Goal: Task Accomplishment & Management: Manage account settings

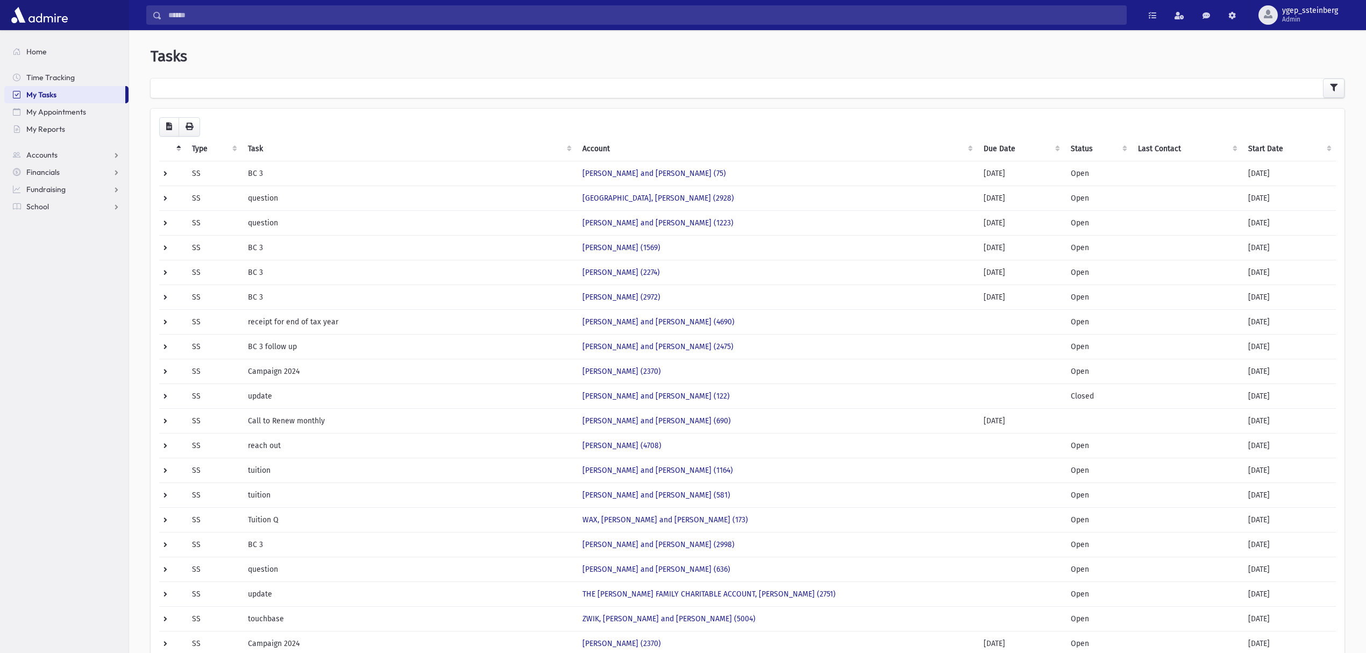
scroll to position [119, 0]
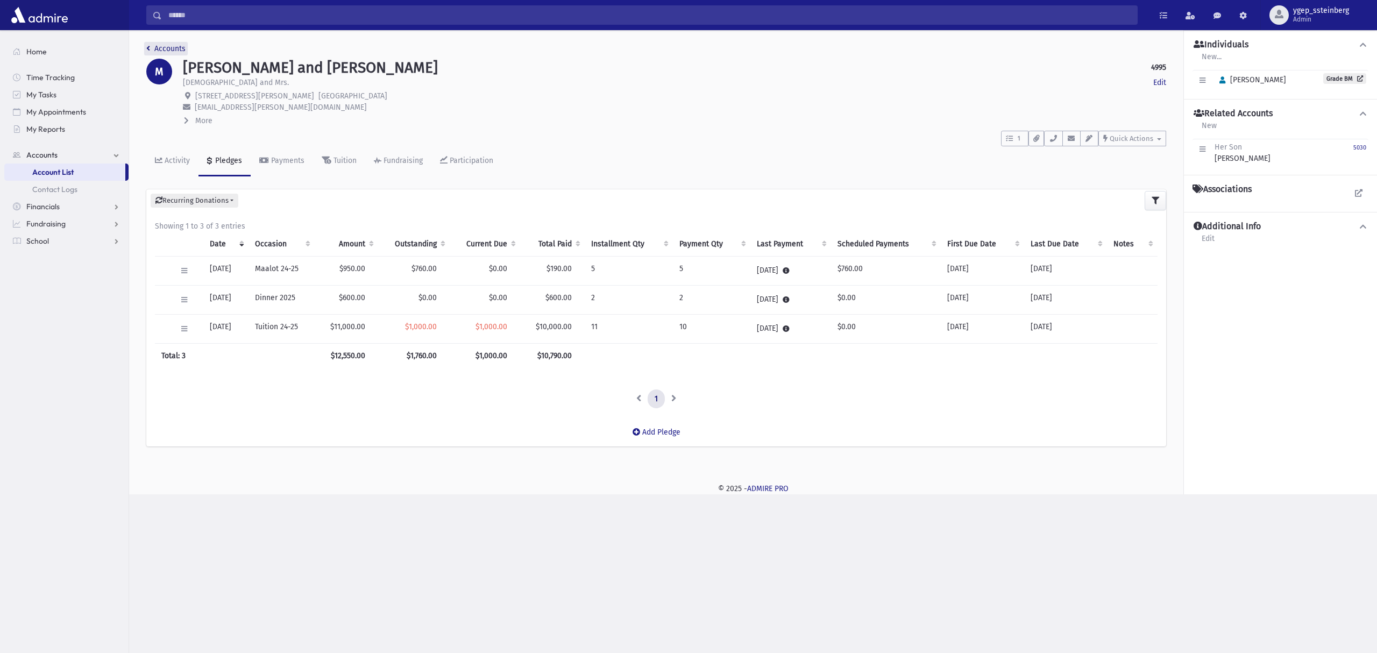
click at [171, 48] on link "Accounts" at bounding box center [165, 48] width 39 height 9
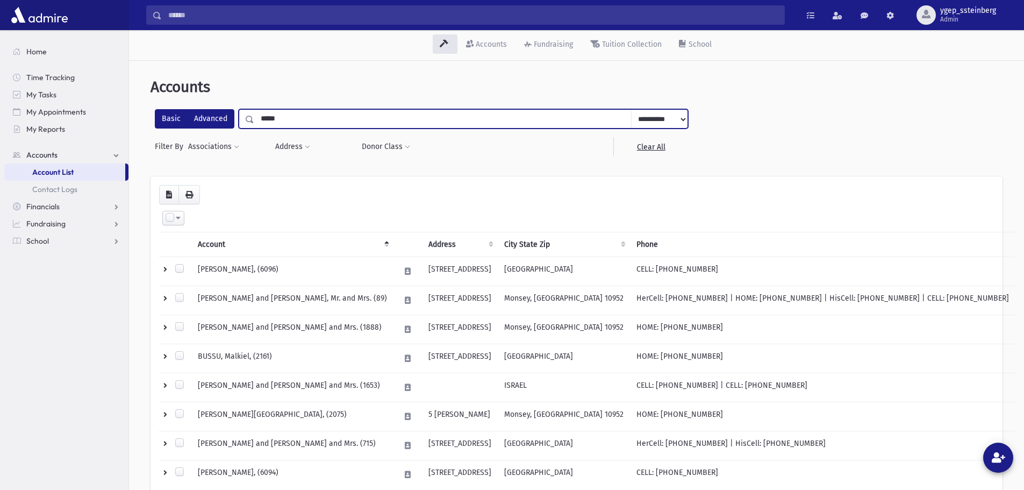
drag, startPoint x: 289, startPoint y: 120, endPoint x: 231, endPoint y: 122, distance: 57.6
click at [231, 122] on div "**********" at bounding box center [421, 118] width 533 height 19
type input "*****"
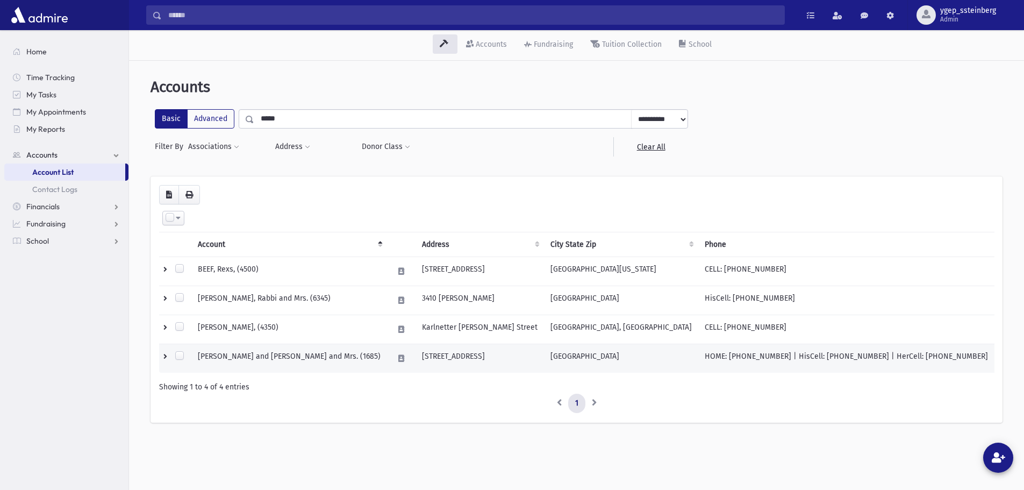
click at [302, 346] on td "QUINN, Yonason and Tirtza, Rabbi and Mrs. (1685)" at bounding box center [289, 358] width 196 height 29
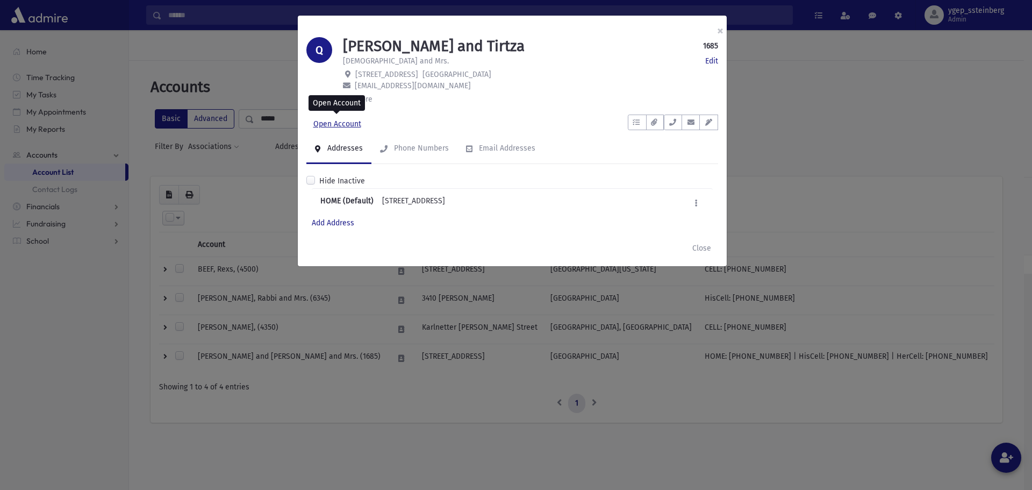
click at [352, 123] on link "Open Account" at bounding box center [338, 124] width 62 height 19
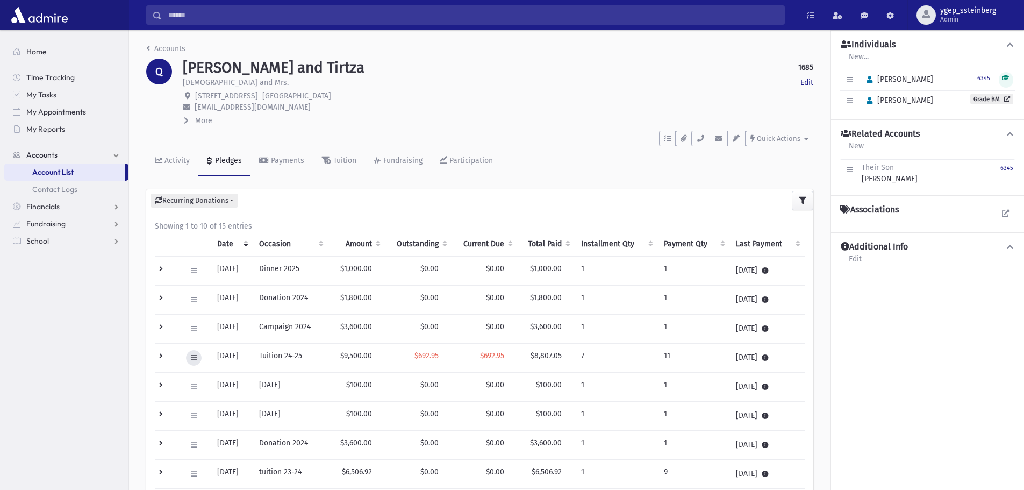
click at [187, 356] on button at bounding box center [194, 358] width 16 height 16
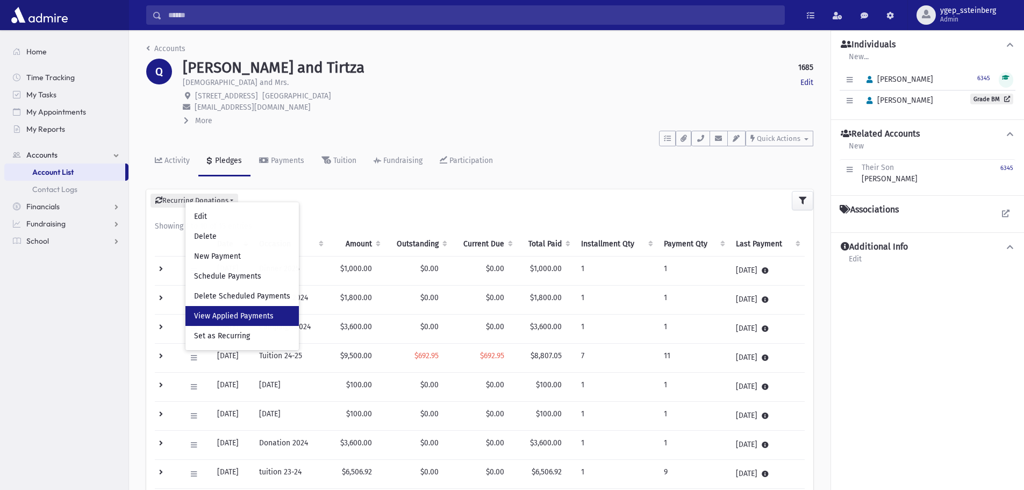
click at [225, 316] on span "View Applied Payments" at bounding box center [234, 315] width 80 height 9
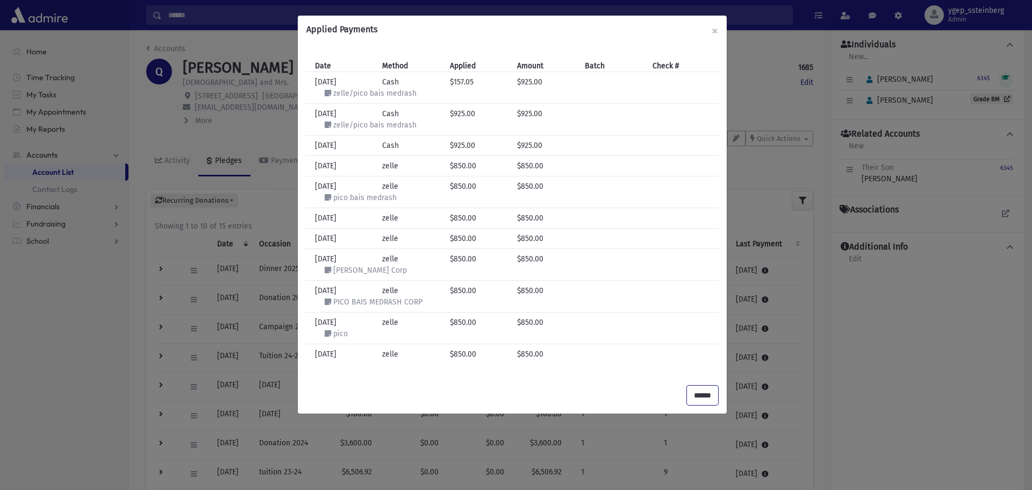
click at [702, 390] on input "******" at bounding box center [702, 395] width 31 height 19
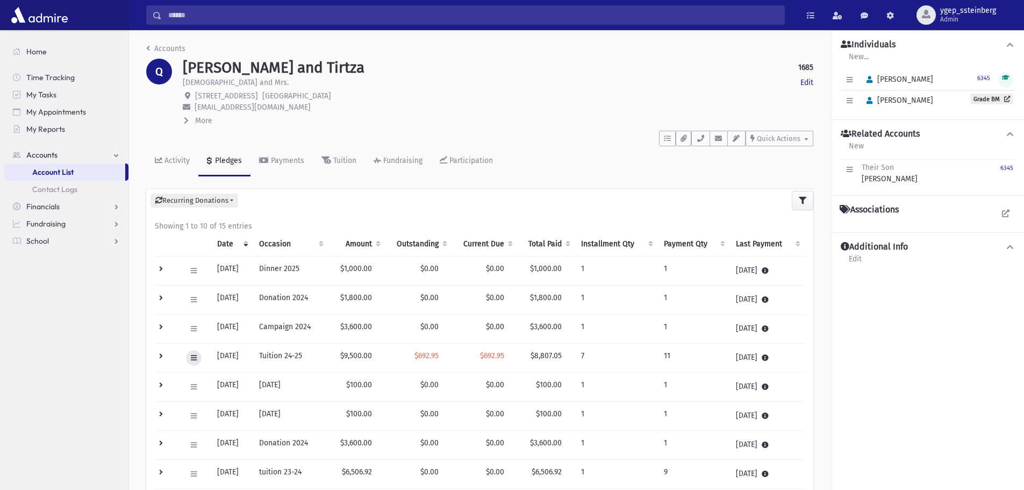
click at [191, 358] on icon at bounding box center [194, 357] width 6 height 7
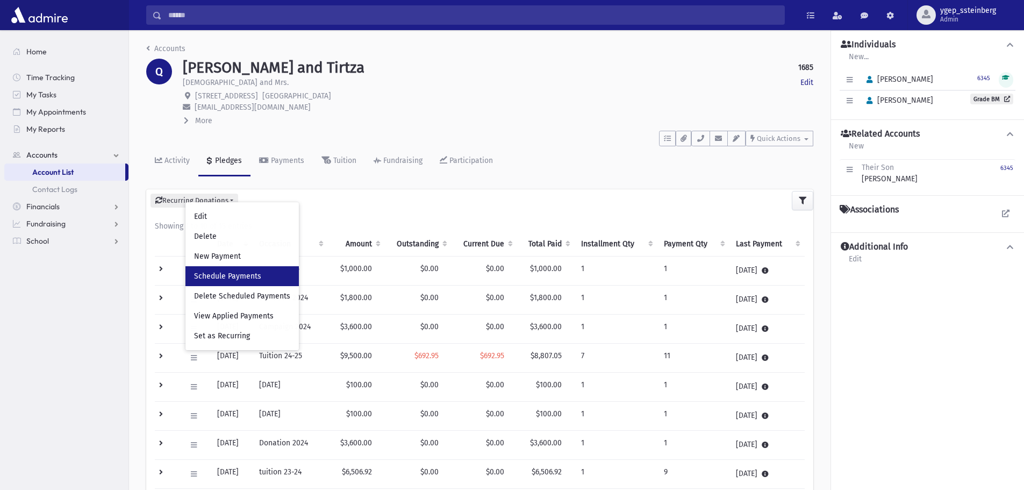
click at [241, 270] on link "Schedule Payments" at bounding box center [242, 276] width 113 height 20
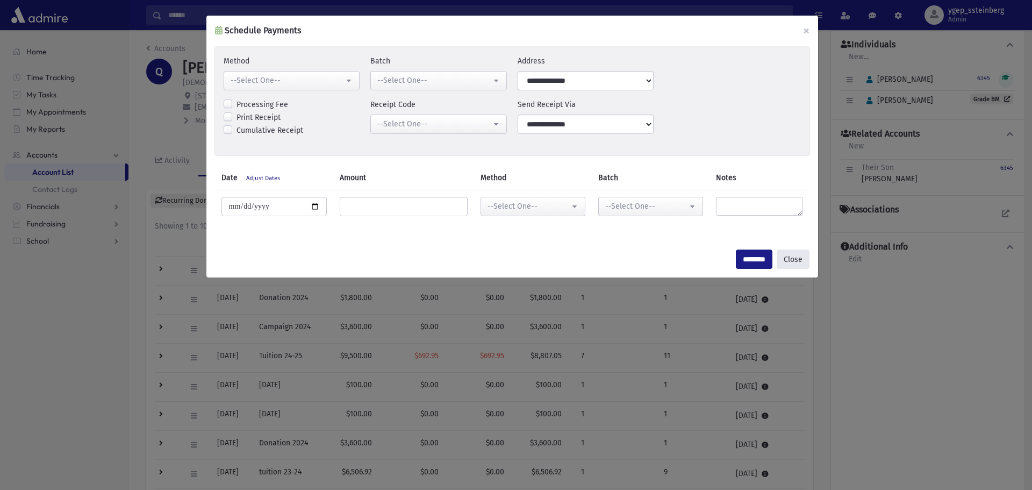
click at [794, 262] on button "Close" at bounding box center [793, 259] width 33 height 19
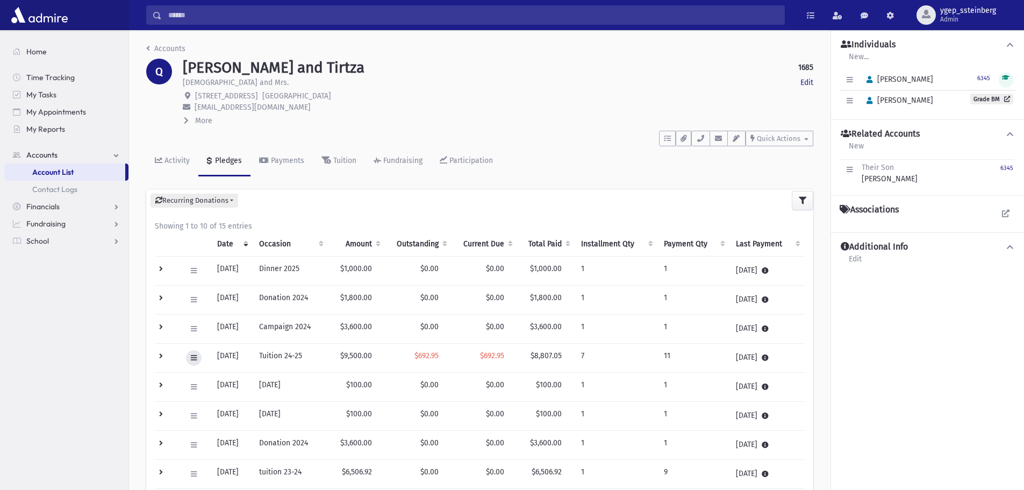
click at [188, 356] on button at bounding box center [194, 358] width 16 height 16
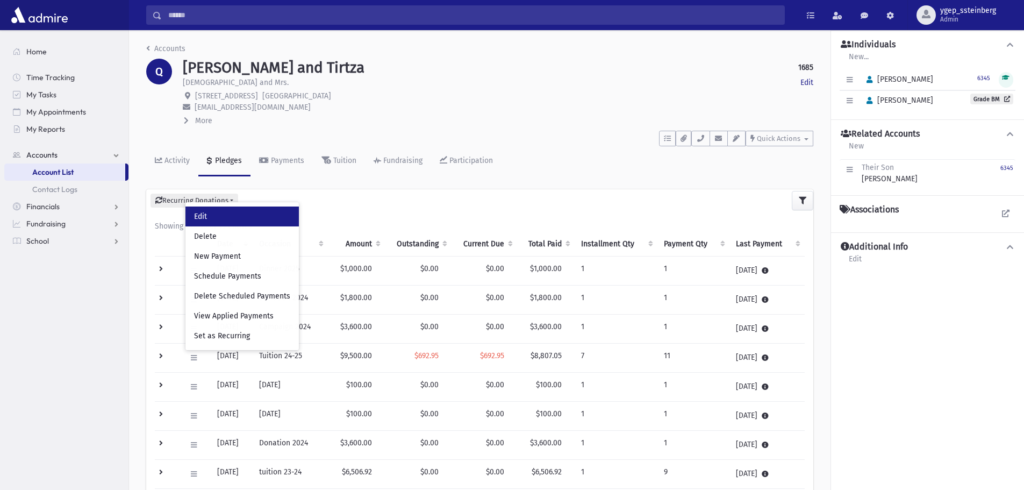
click at [213, 216] on link "Edit" at bounding box center [242, 216] width 113 height 20
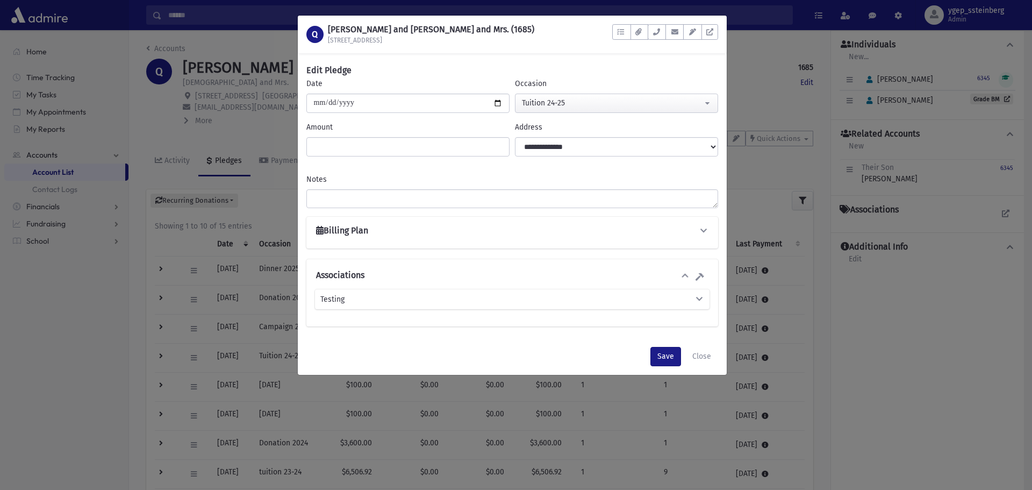
click at [350, 236] on div "Billing Plan" at bounding box center [512, 232] width 395 height 15
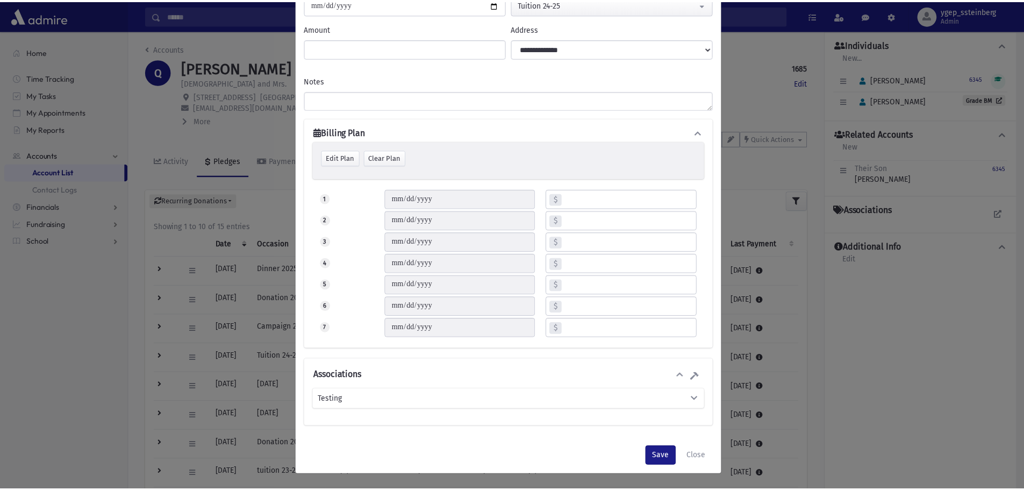
scroll to position [99, 0]
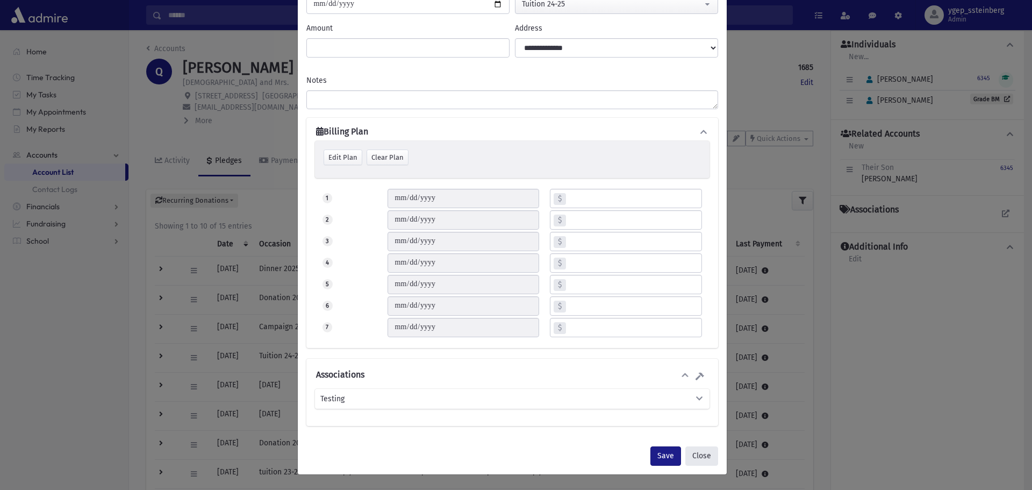
click at [697, 451] on button "Close" at bounding box center [702, 455] width 33 height 19
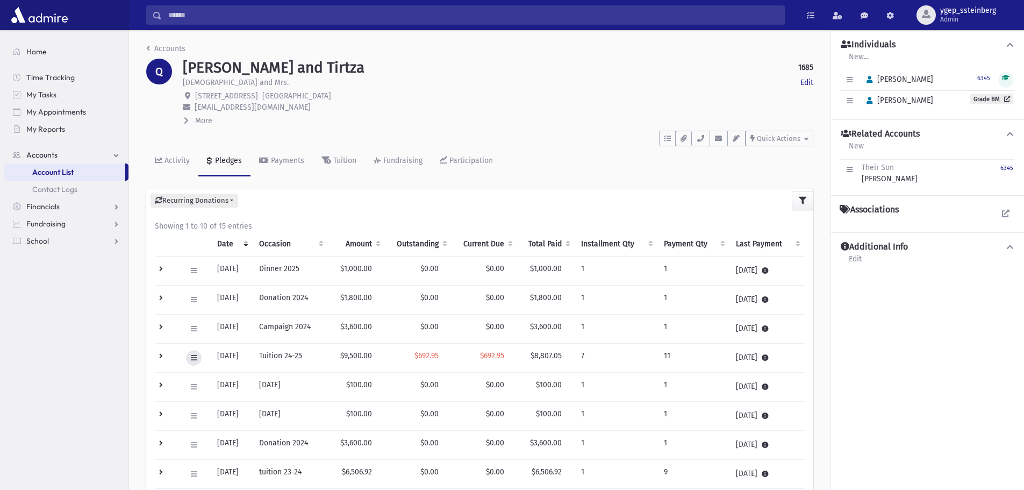
click at [193, 356] on icon at bounding box center [194, 357] width 6 height 7
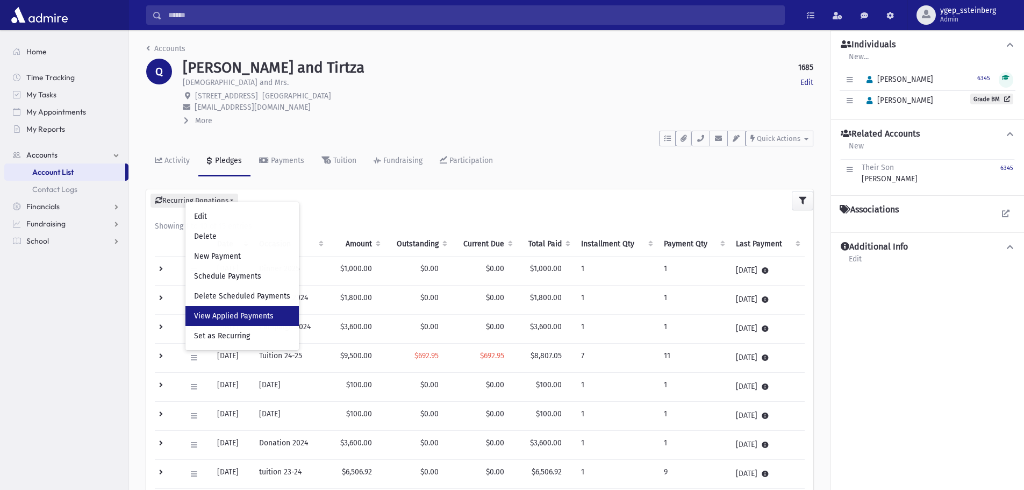
click at [232, 309] on link "View Applied Payments" at bounding box center [242, 316] width 113 height 20
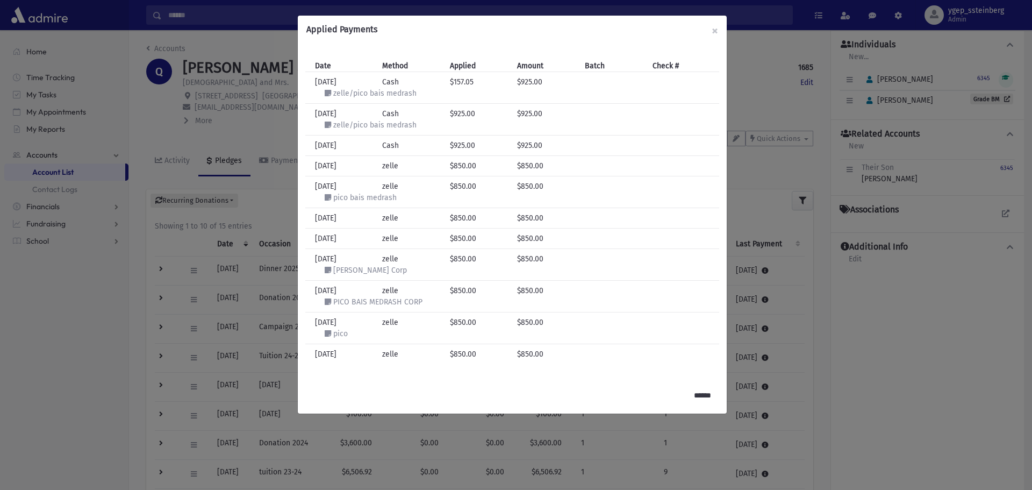
drag, startPoint x: 233, startPoint y: 439, endPoint x: 114, endPoint y: 418, distance: 120.6
drag, startPoint x: 114, startPoint y: 418, endPoint x: 695, endPoint y: 396, distance: 581.8
click at [695, 396] on input "******" at bounding box center [702, 395] width 31 height 19
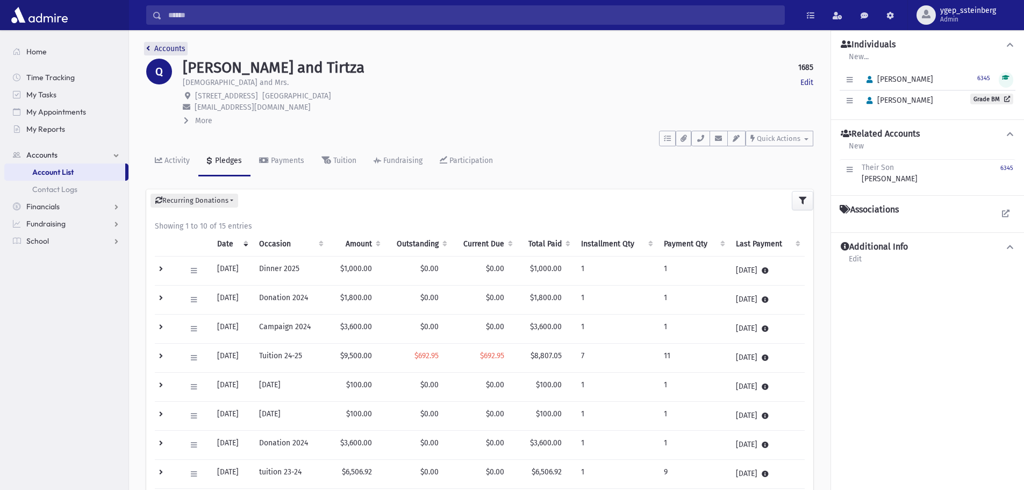
click at [154, 45] on link "Accounts" at bounding box center [165, 48] width 39 height 9
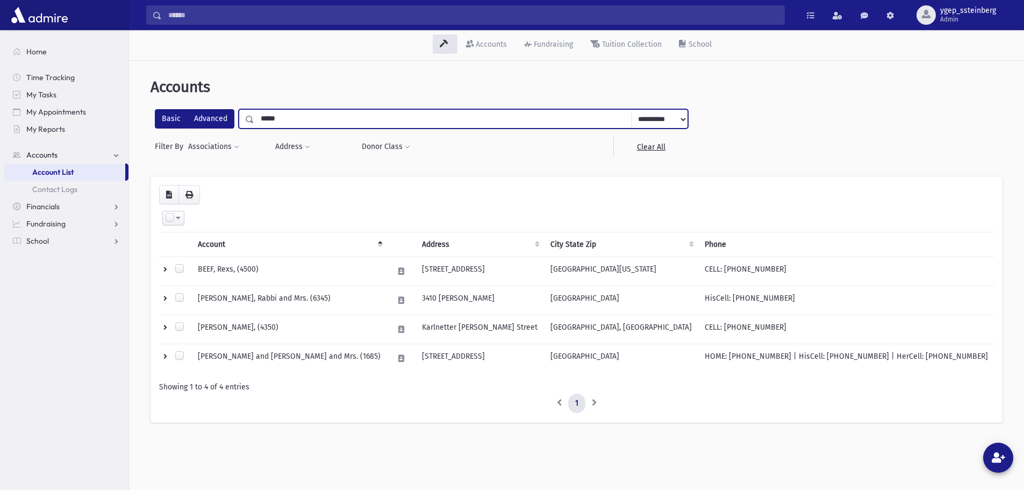
drag, startPoint x: 291, startPoint y: 119, endPoint x: 218, endPoint y: 122, distance: 73.2
click at [219, 122] on div "**********" at bounding box center [421, 118] width 533 height 19
type input "****"
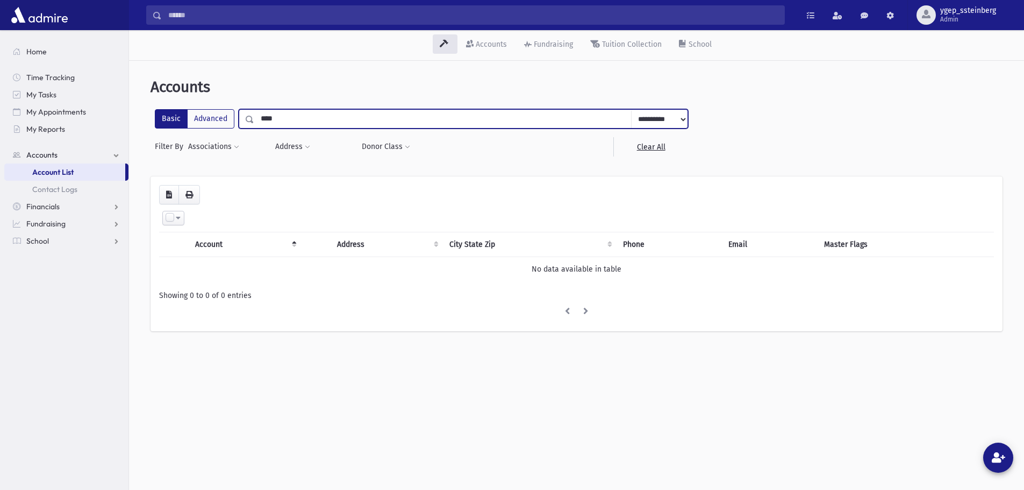
click at [265, 119] on input "****" at bounding box center [443, 118] width 378 height 19
type input "****"
click at [283, 121] on input "****" at bounding box center [443, 118] width 378 height 19
type input "*"
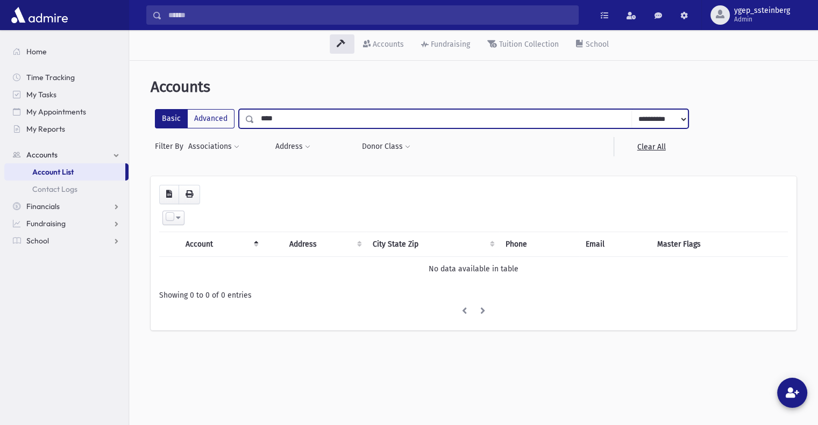
type input "****"
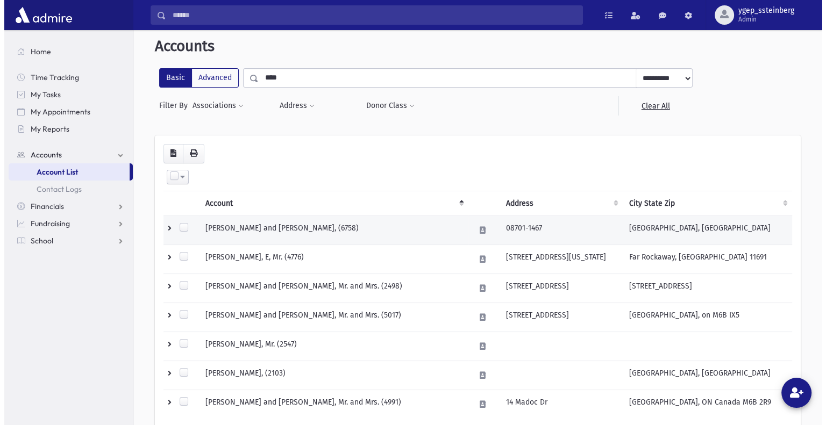
scroll to position [130, 0]
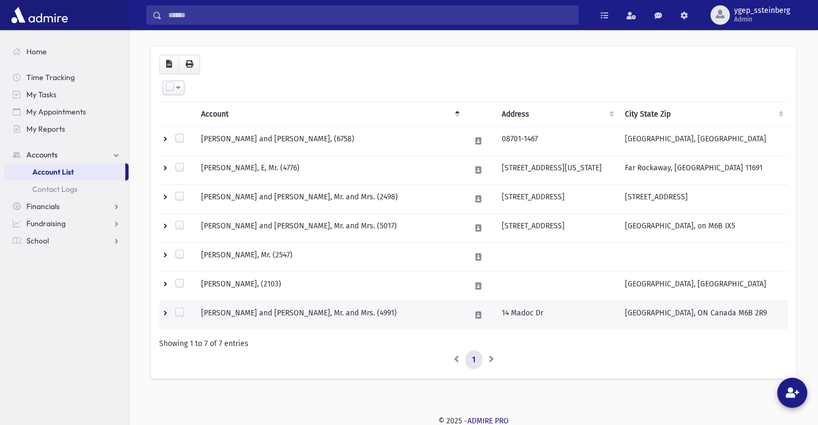
click at [246, 312] on td "[PERSON_NAME] and [PERSON_NAME], Mr. and Mrs. (4991)" at bounding box center [329, 315] width 269 height 29
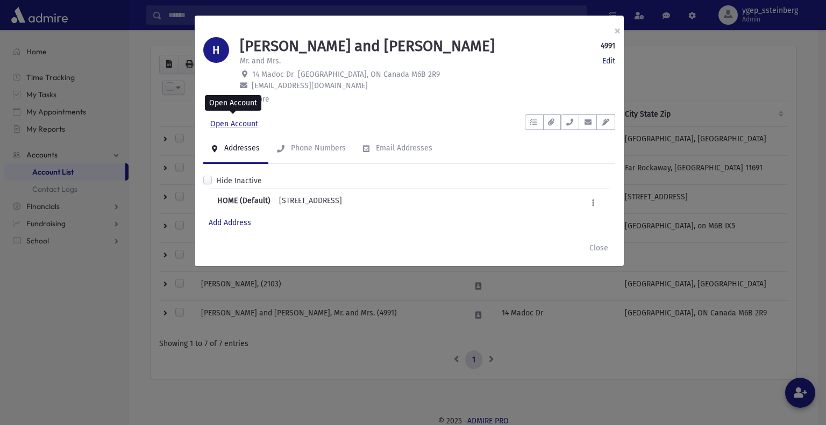
click at [231, 123] on link "Open Account" at bounding box center [234, 124] width 62 height 19
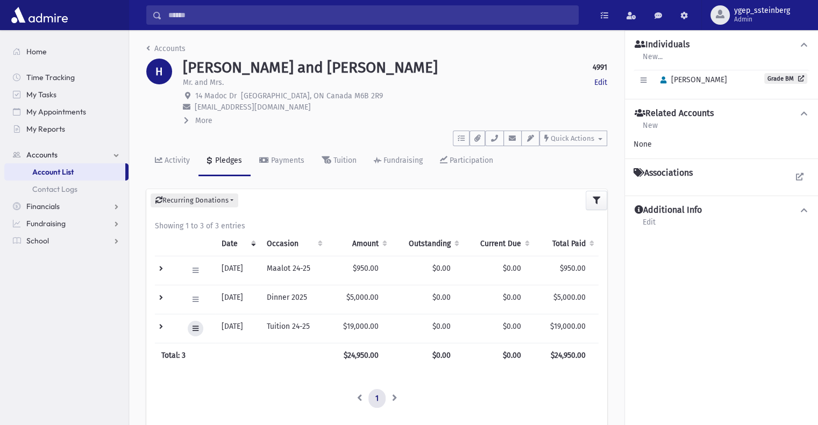
click at [196, 327] on icon at bounding box center [196, 328] width 6 height 7
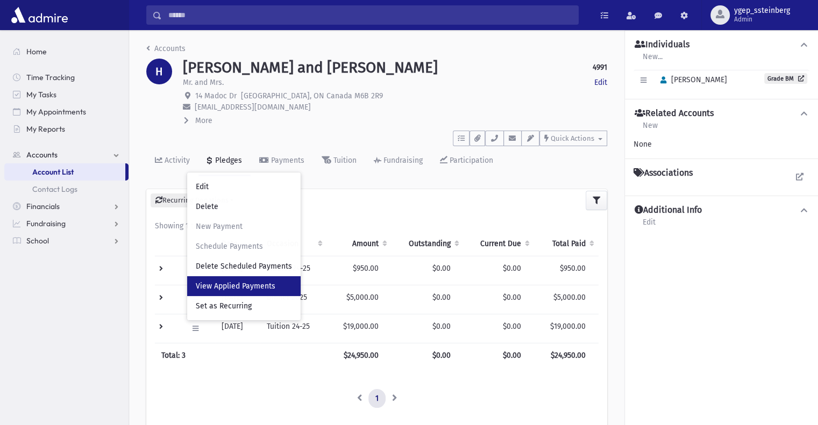
click at [265, 285] on span "View Applied Payments" at bounding box center [236, 286] width 80 height 9
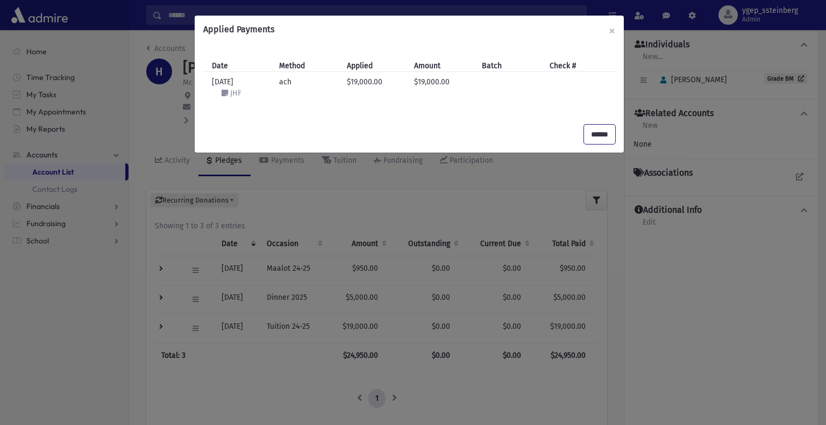
click at [598, 133] on input "******" at bounding box center [599, 134] width 31 height 19
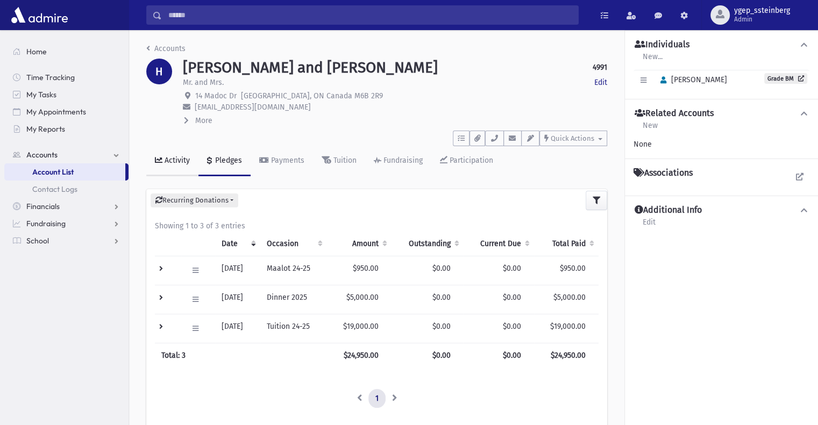
click at [168, 163] on div "Activity" at bounding box center [175, 160] width 27 height 9
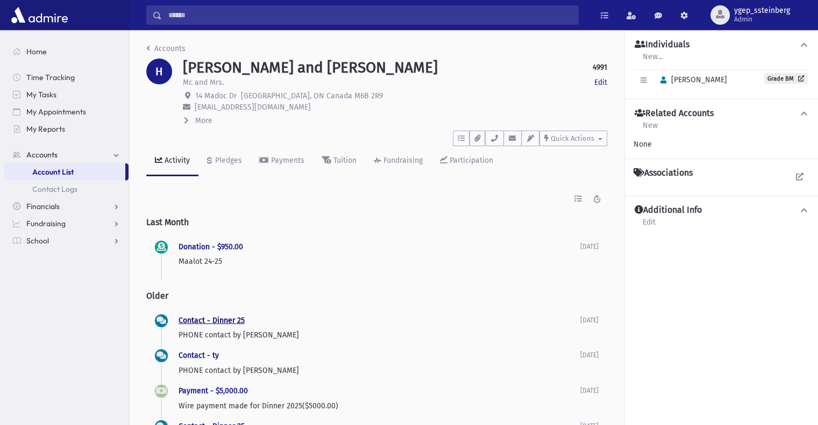
click at [232, 321] on link "Contact - Dinner 25" at bounding box center [212, 320] width 66 height 9
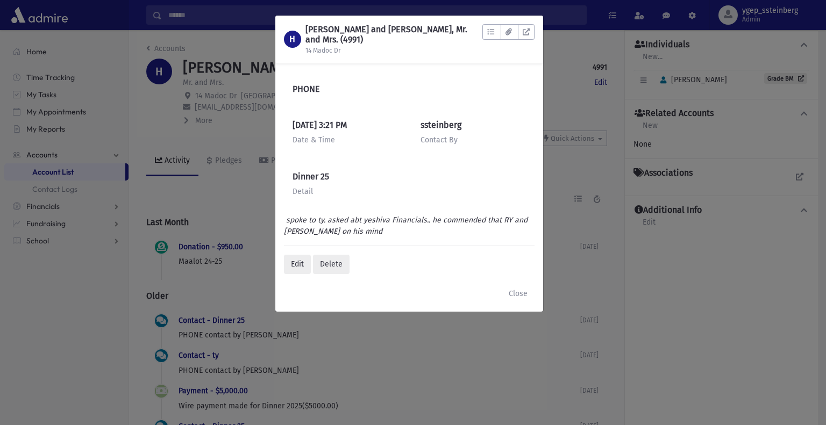
click at [265, 281] on div "H HOFSTEDTER, Shlomo and Raizel, Mr. and Mrs. (4991) 14 Madoc Dr To Do's No ope…" at bounding box center [413, 212] width 826 height 425
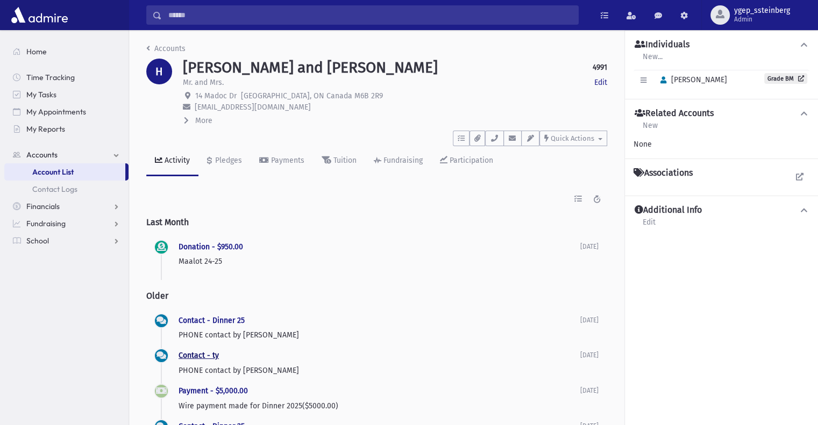
click at [200, 354] on link "Contact - ty" at bounding box center [199, 355] width 40 height 9
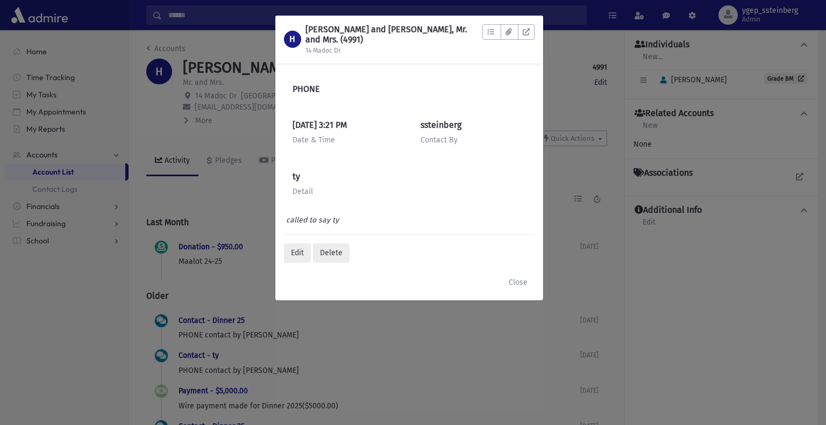
click at [236, 273] on div "H HOFSTEDTER, Shlomo and Raizel, Mr. and Mrs. (4991) 14 Madoc Dr To Do's No ope…" at bounding box center [413, 212] width 826 height 425
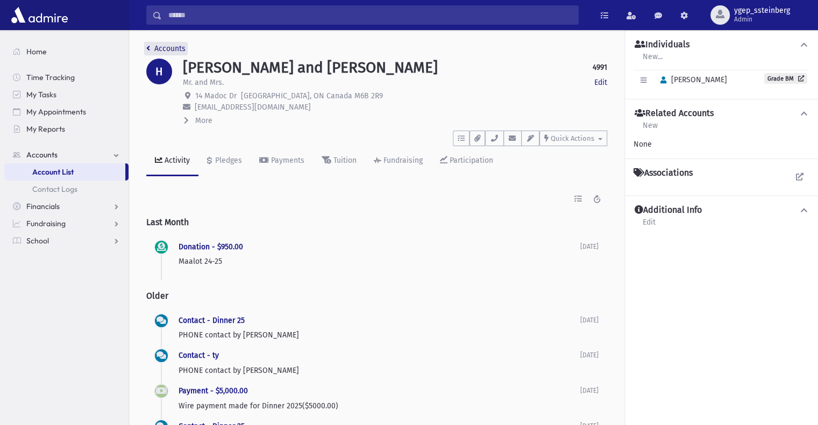
click at [170, 46] on link "Accounts" at bounding box center [165, 48] width 39 height 9
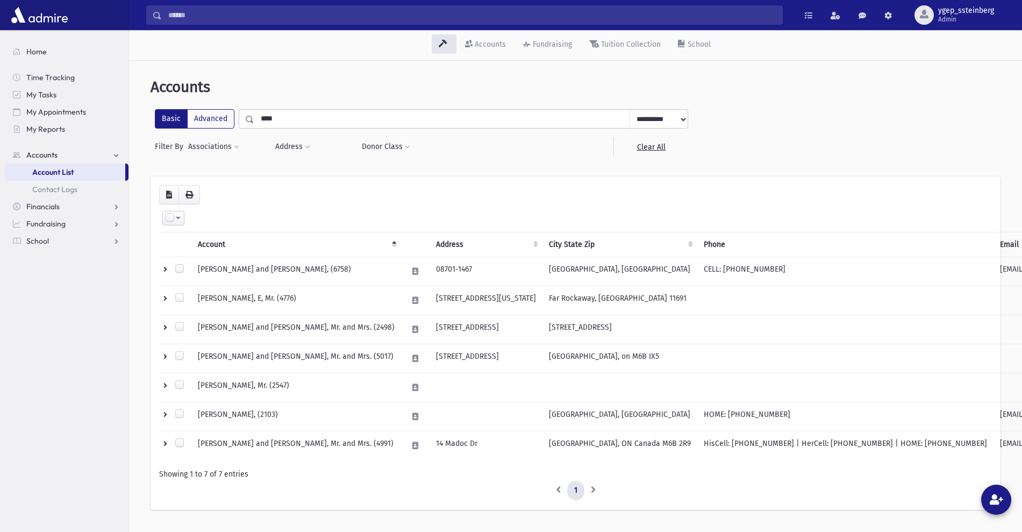
drag, startPoint x: 621, startPoint y: 9, endPoint x: 622, endPoint y: 167, distance: 158.1
click at [630, 167] on div "**********" at bounding box center [576, 143] width 850 height 68
click at [269, 357] on td "HOFSTEDTER, George and Linda, Mr. and Mrs. (5017)" at bounding box center [296, 358] width 210 height 29
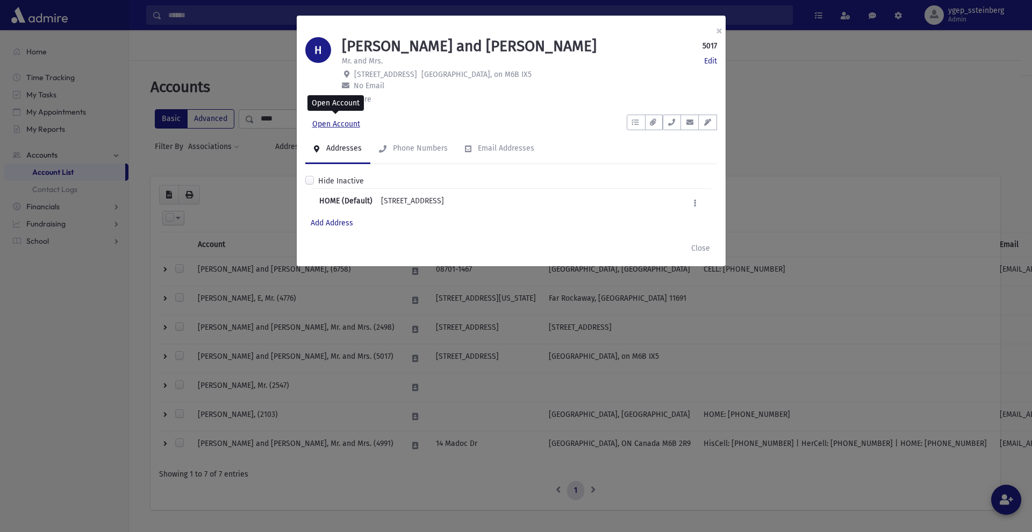
click at [346, 124] on link "Open Account" at bounding box center [336, 124] width 62 height 19
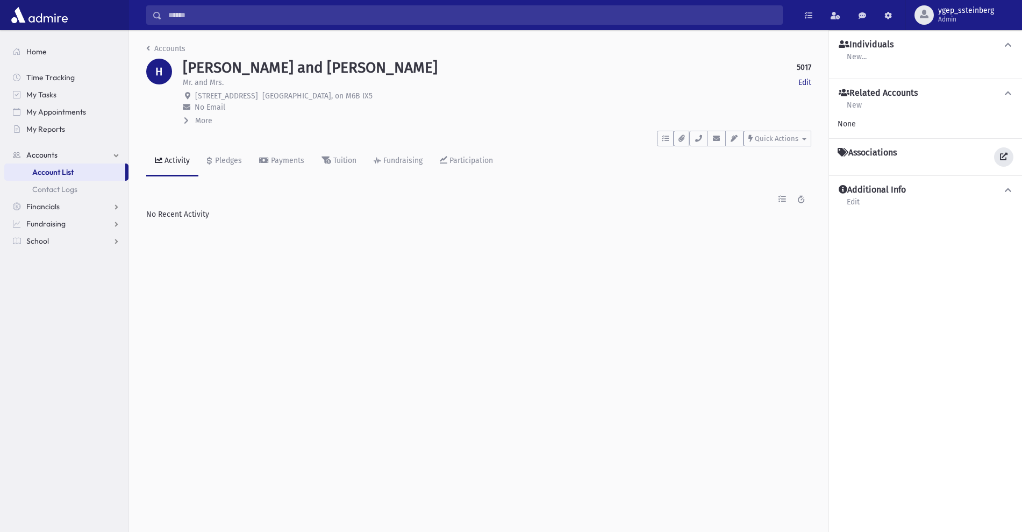
click at [1003, 157] on icon at bounding box center [1004, 157] width 8 height 8
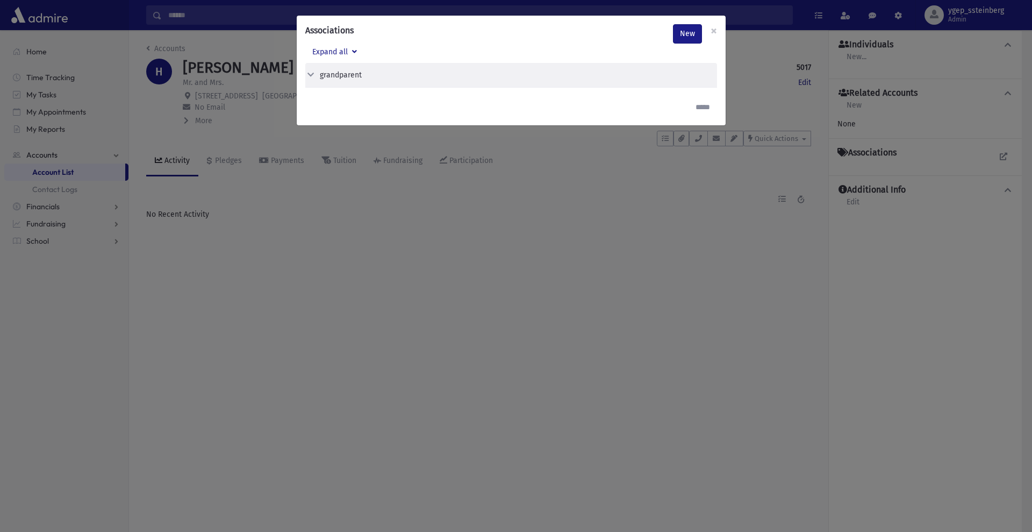
click at [173, 50] on div "Associations New × Expand all grandparent Edit Delete grandparent" at bounding box center [516, 266] width 1032 height 532
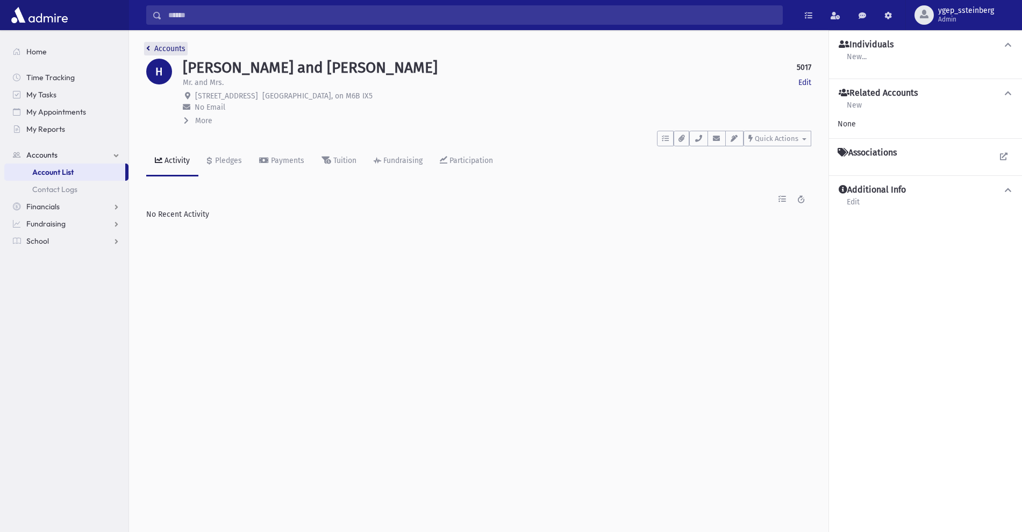
click at [171, 48] on link "Accounts" at bounding box center [165, 48] width 39 height 9
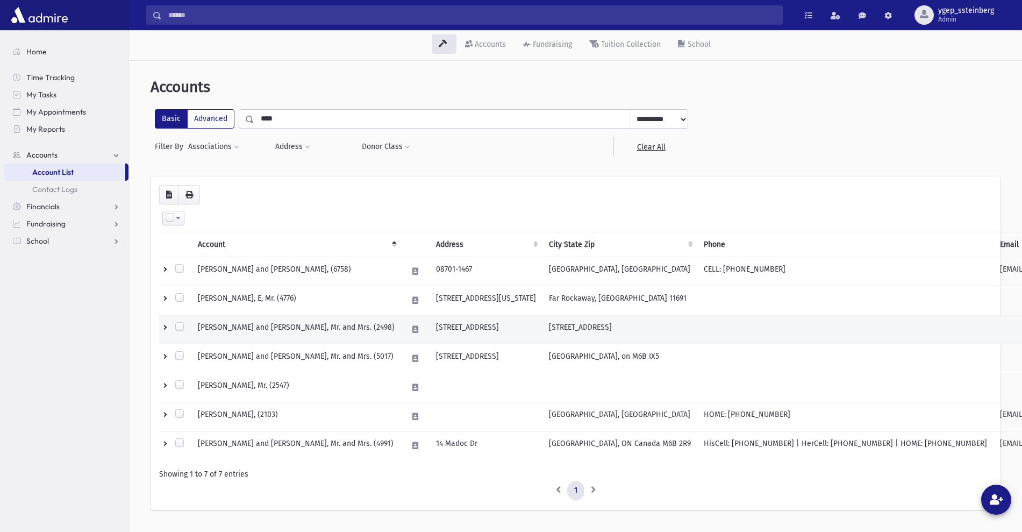
click at [273, 329] on td "HOFSTEDTER, George and Linda, Mr. and Mrs. (2498)" at bounding box center [296, 329] width 210 height 29
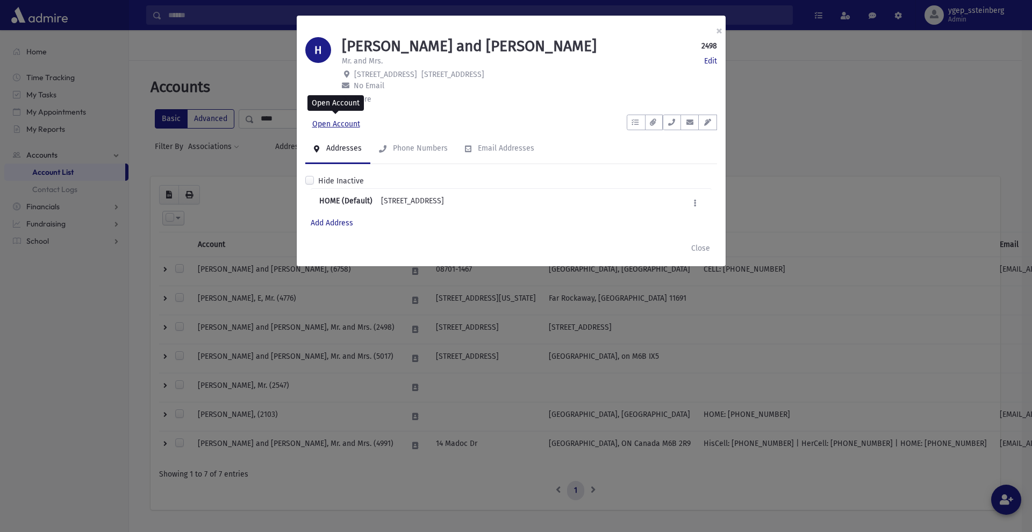
click at [325, 119] on link "Open Account" at bounding box center [336, 124] width 62 height 19
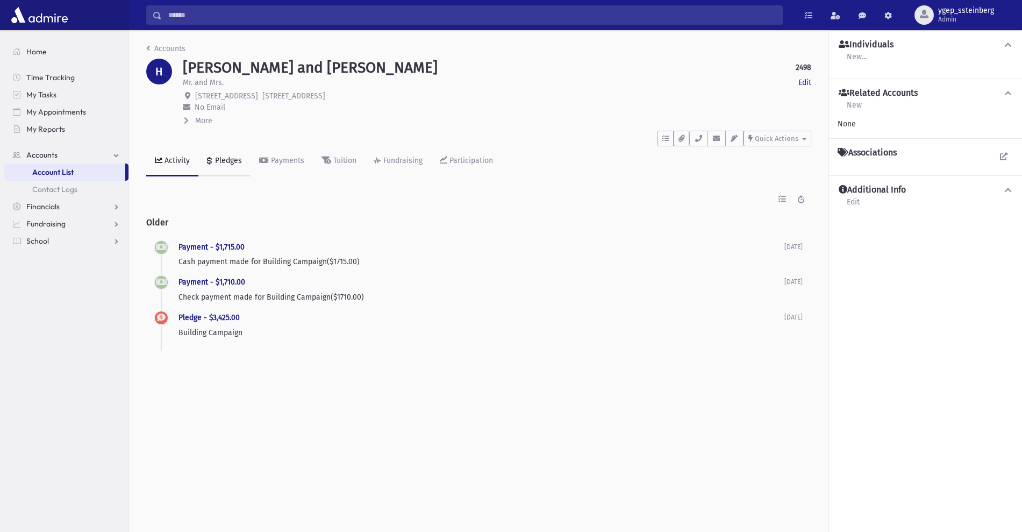
click at [231, 159] on div "Pledges" at bounding box center [227, 160] width 29 height 9
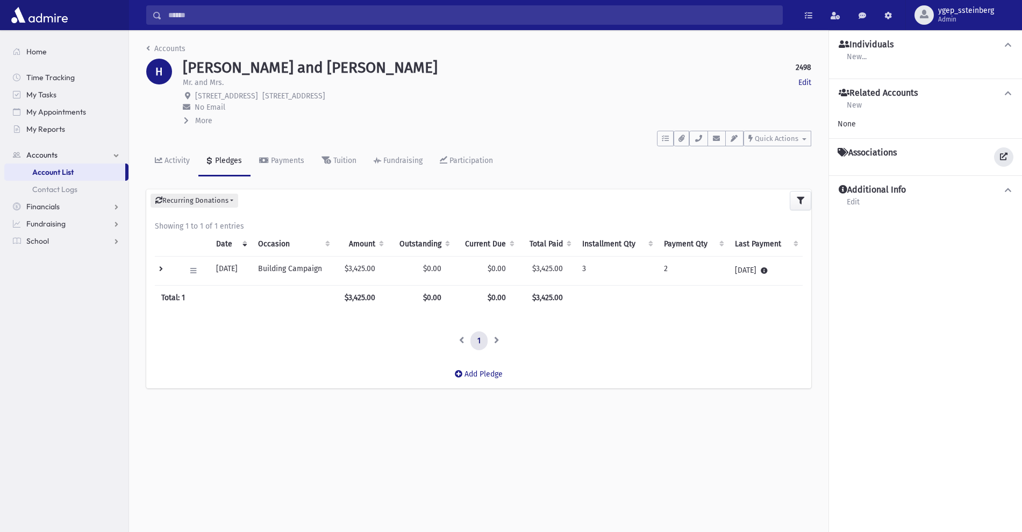
click at [1005, 154] on icon at bounding box center [1004, 157] width 8 height 8
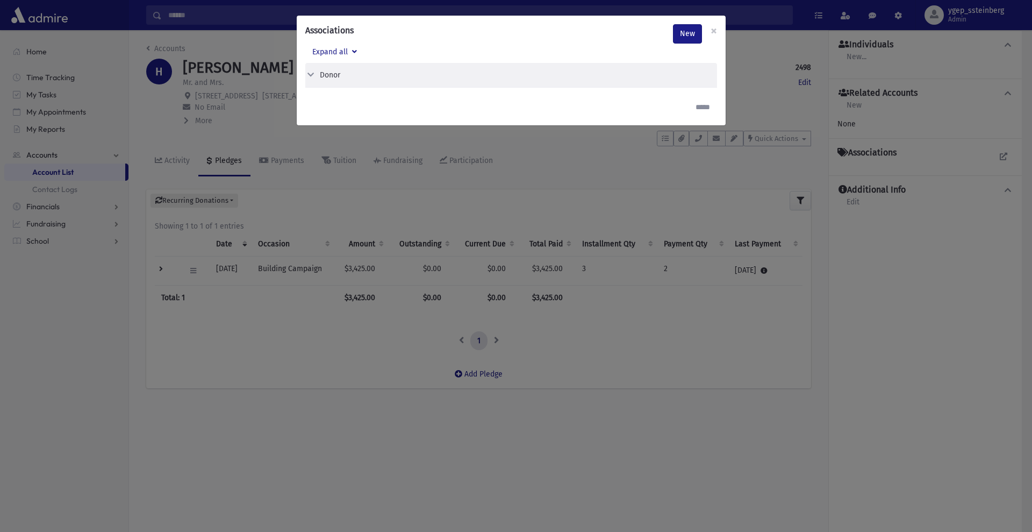
click at [317, 76] on button "Donor" at bounding box center [506, 74] width 403 height 11
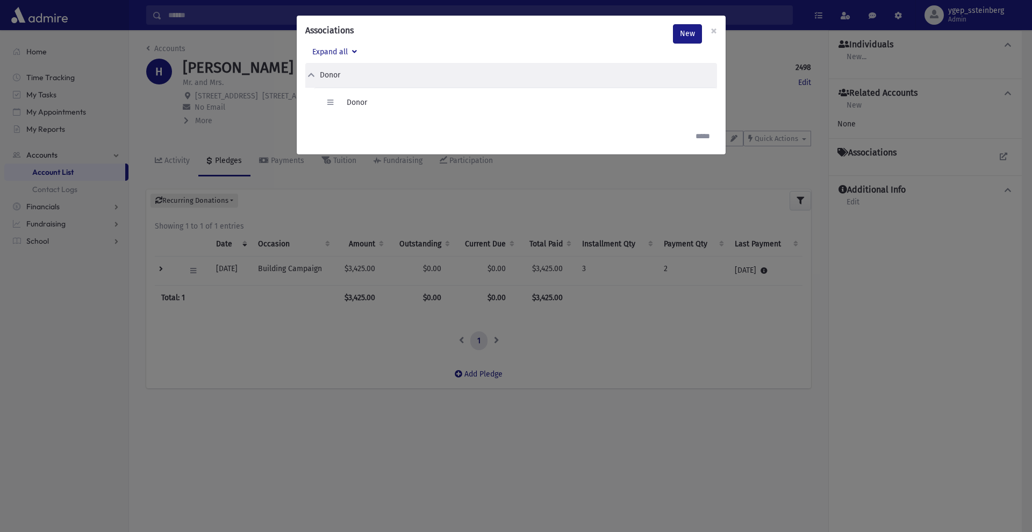
click at [275, 123] on div "Associations New × Expand all Donor Edit Delete Donor" at bounding box center [516, 266] width 1032 height 532
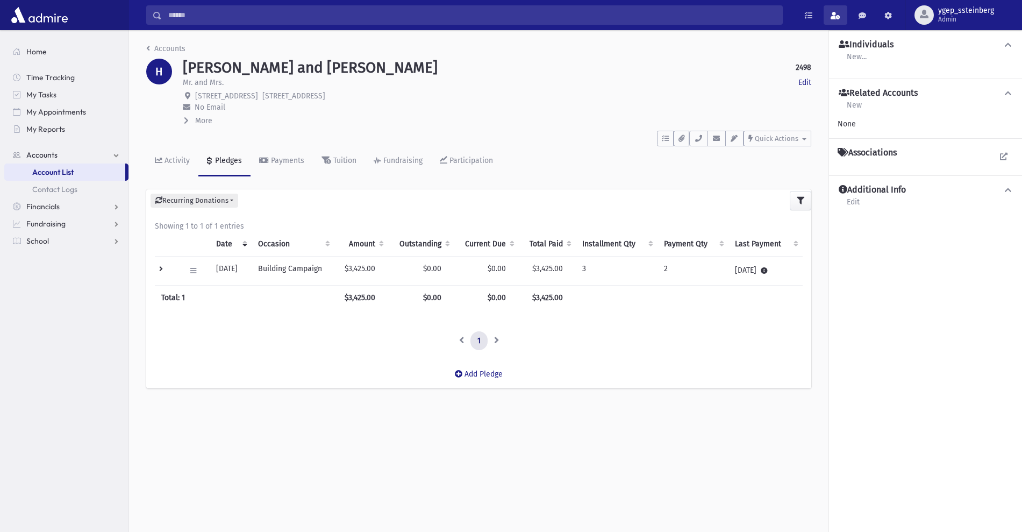
click at [832, 13] on span at bounding box center [836, 16] width 10 height 8
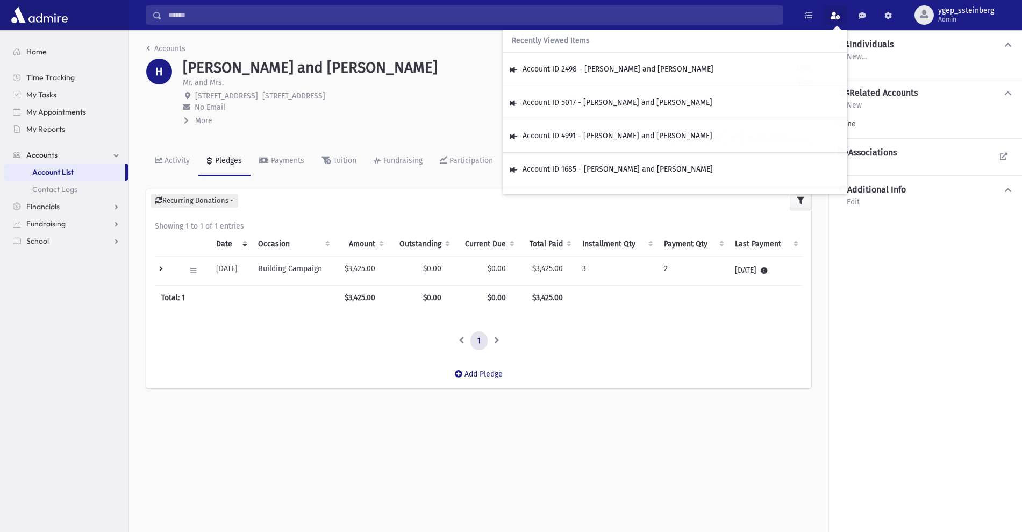
click at [622, 103] on span "Account ID 5017 - [PERSON_NAME] and [PERSON_NAME]" at bounding box center [618, 102] width 190 height 9
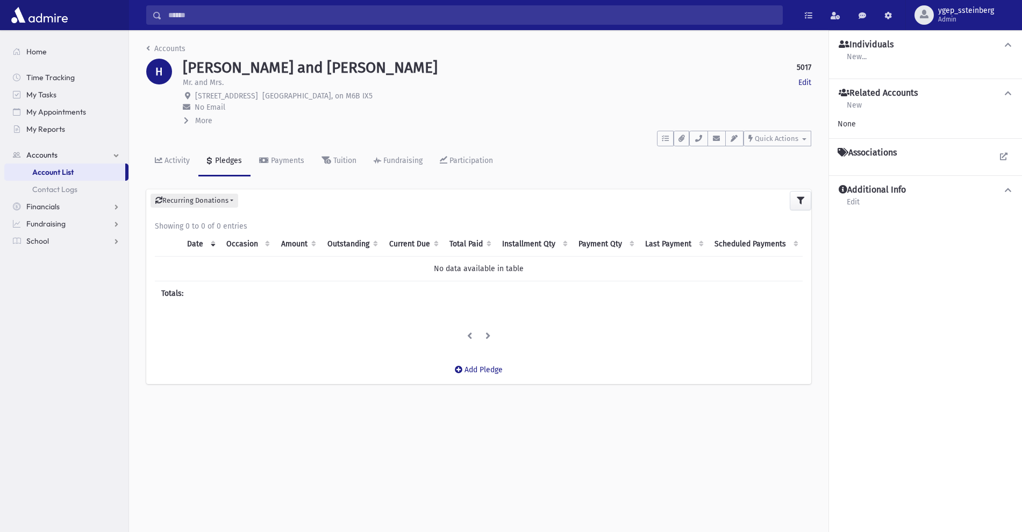
click at [191, 119] on button "More" at bounding box center [198, 120] width 31 height 11
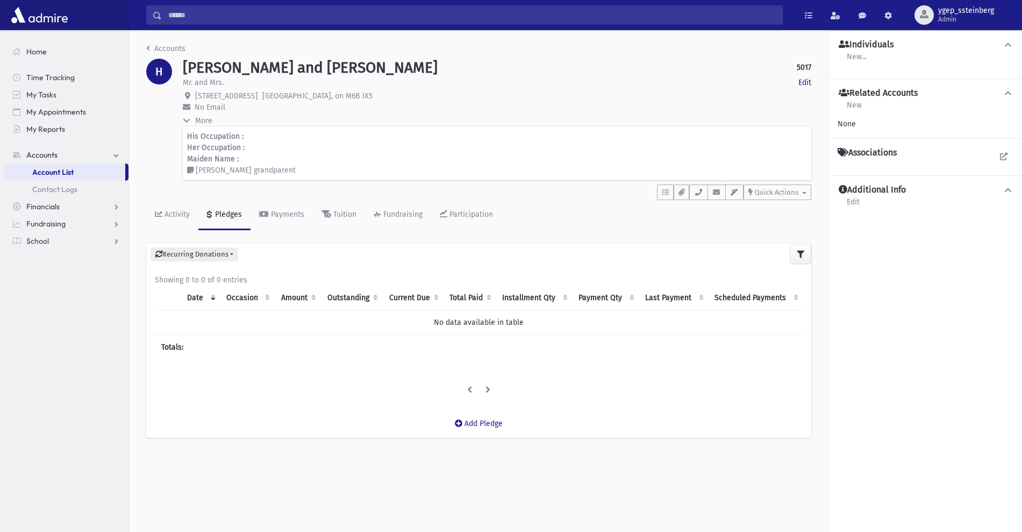
click at [398, 111] on p "No Email" at bounding box center [497, 107] width 629 height 11
click at [1001, 154] on icon at bounding box center [1004, 157] width 8 height 8
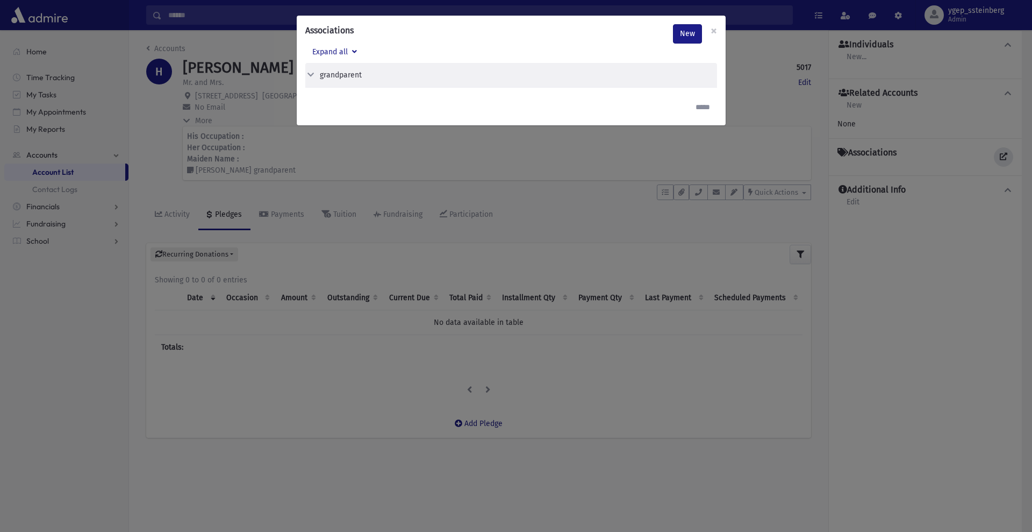
click at [1001, 154] on div "Associations New × Expand all grandparent Edit Delete grandparent" at bounding box center [516, 266] width 1032 height 532
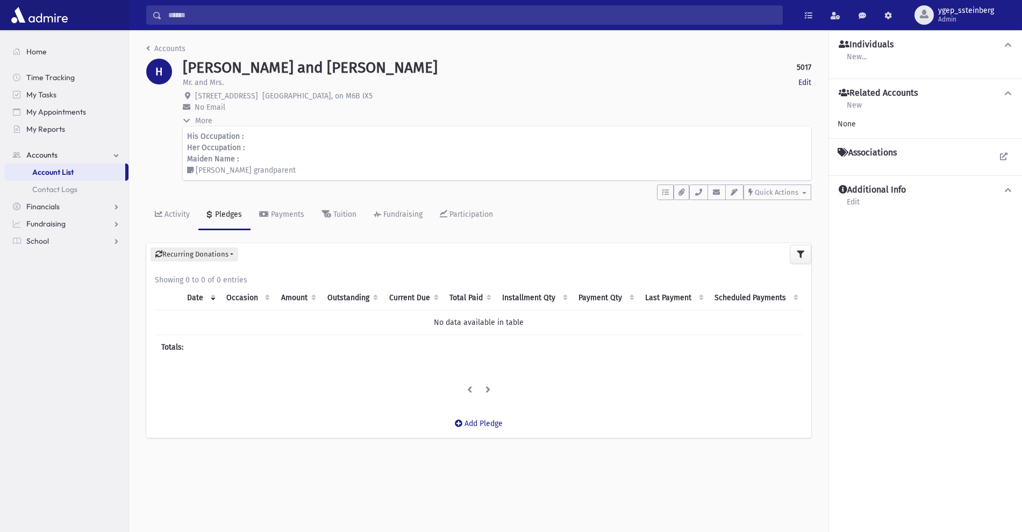
click at [1005, 93] on icon at bounding box center [1008, 93] width 10 height 8
click at [592, 95] on p "[STREET_ADDRESS]" at bounding box center [497, 95] width 629 height 11
click at [836, 13] on span at bounding box center [836, 16] width 10 height 8
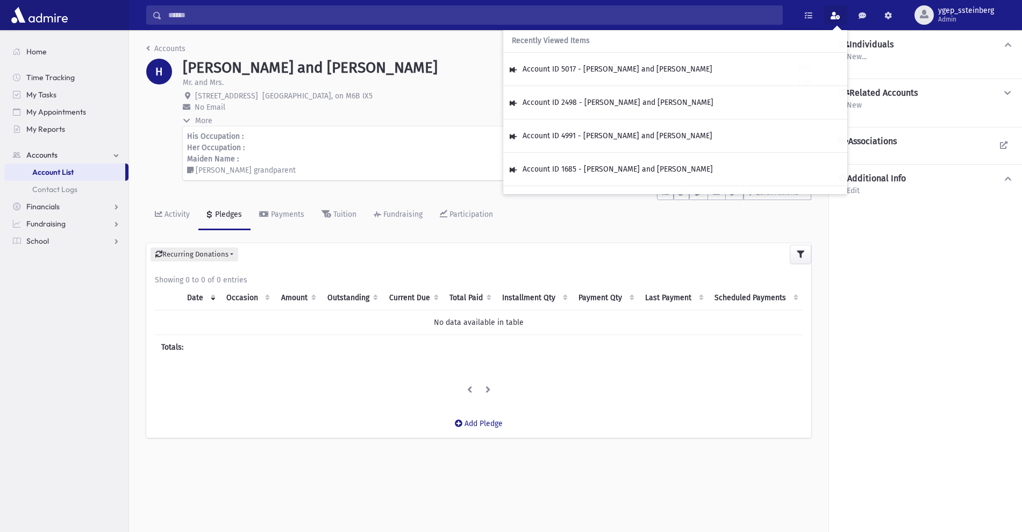
click at [424, 94] on p "75 Hillmount Avenue Toronto, on M6B IX5" at bounding box center [497, 95] width 629 height 11
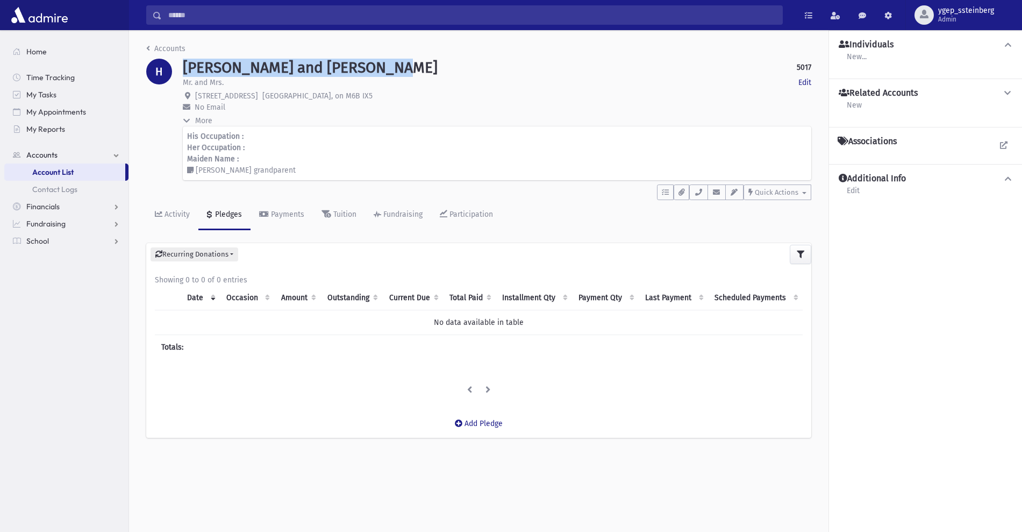
drag, startPoint x: 251, startPoint y: 68, endPoint x: 172, endPoint y: 71, distance: 79.6
click at [172, 71] on div "H HOFSTEDTER, George and Linda 5017 Edit Mr. and Mrs. Edit 75 Hillmount Avenue …" at bounding box center [479, 120] width 676 height 122
copy div "[PERSON_NAME] and [PERSON_NAME]"
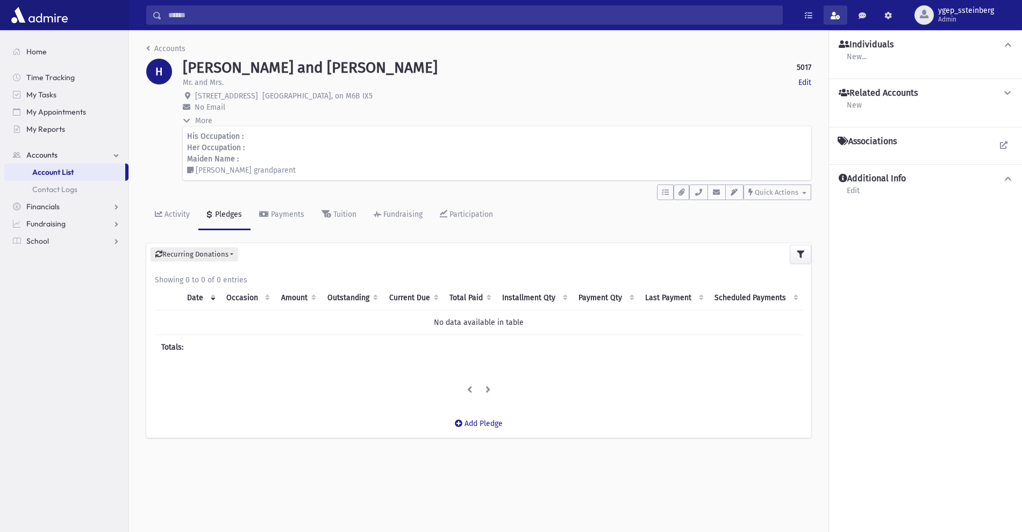
click at [835, 15] on span at bounding box center [836, 16] width 10 height 8
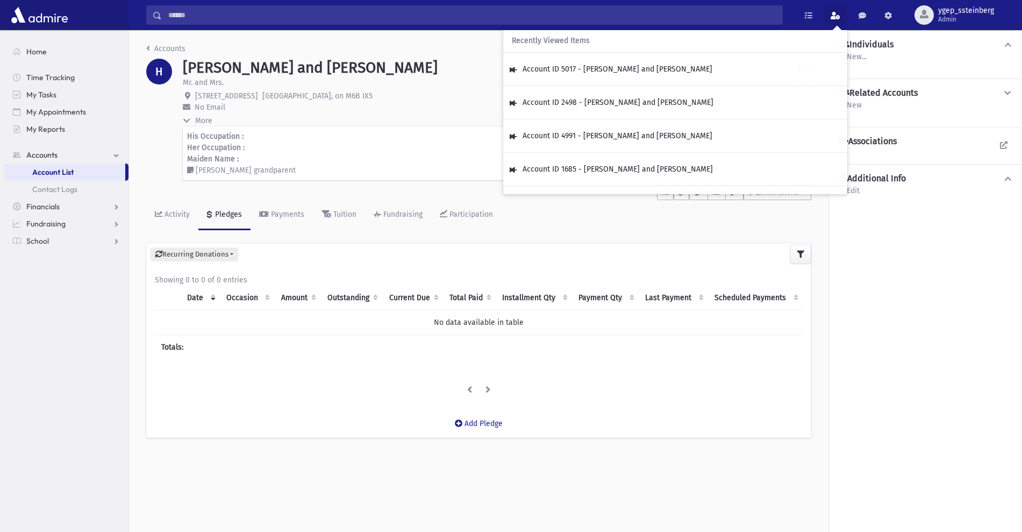
click at [614, 102] on span "Account ID 2498 - [PERSON_NAME] and [PERSON_NAME]" at bounding box center [618, 102] width 191 height 9
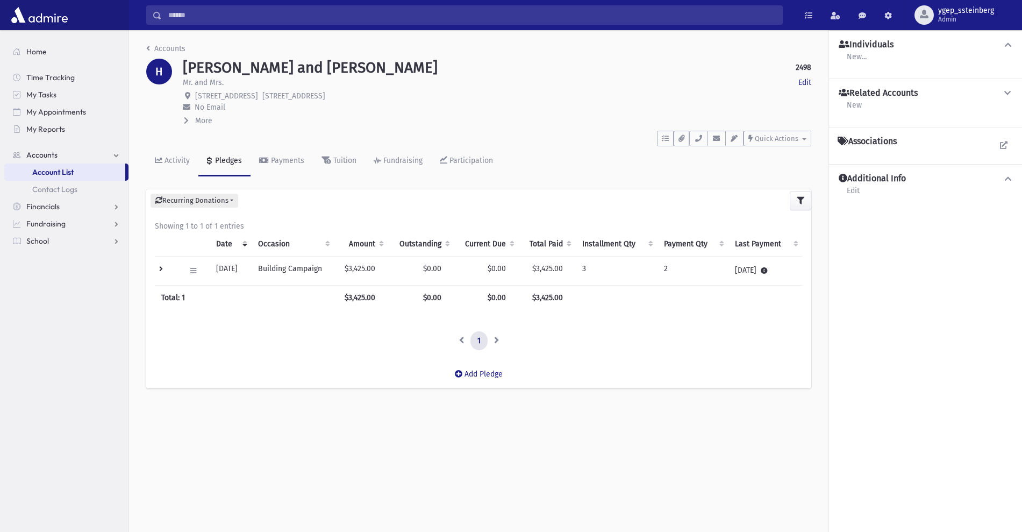
click at [190, 121] on button "More" at bounding box center [198, 120] width 31 height 11
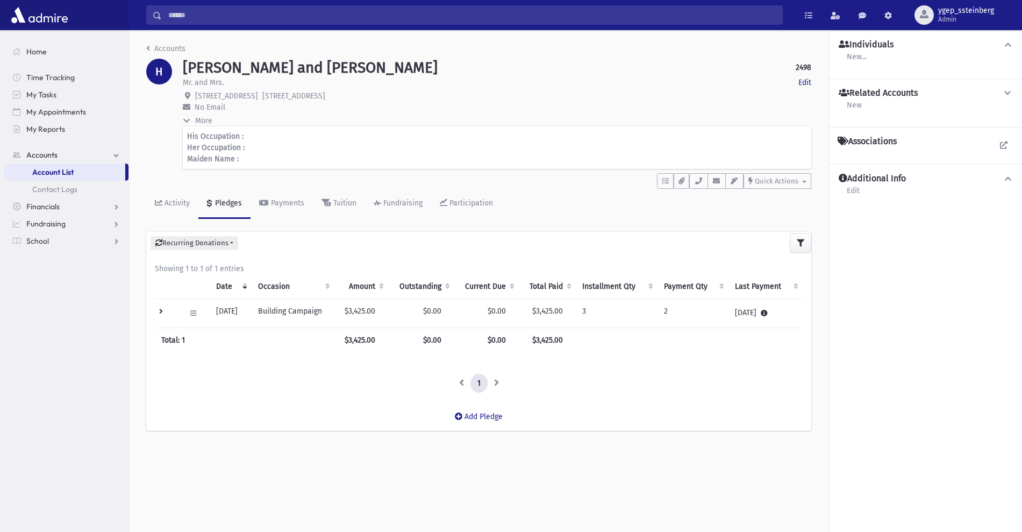
click at [328, 115] on div "More" at bounding box center [497, 121] width 629 height 12
click at [193, 312] on icon at bounding box center [193, 313] width 6 height 7
click at [244, 436] on span "View Applied Payments" at bounding box center [234, 434] width 80 height 9
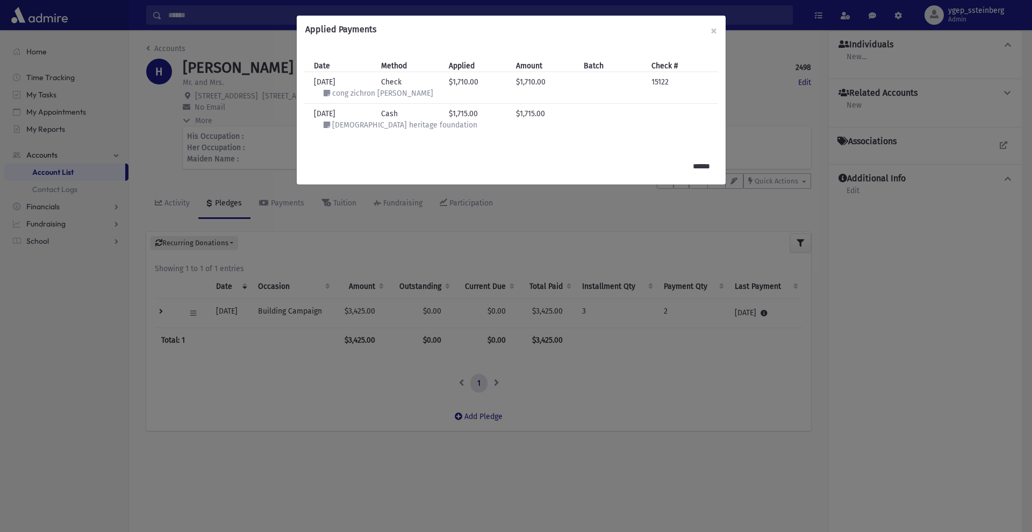
click at [142, 140] on div "Applied Payments × Date Method Applied Amount Batch Check # Date [DATE] Method …" at bounding box center [516, 266] width 1032 height 532
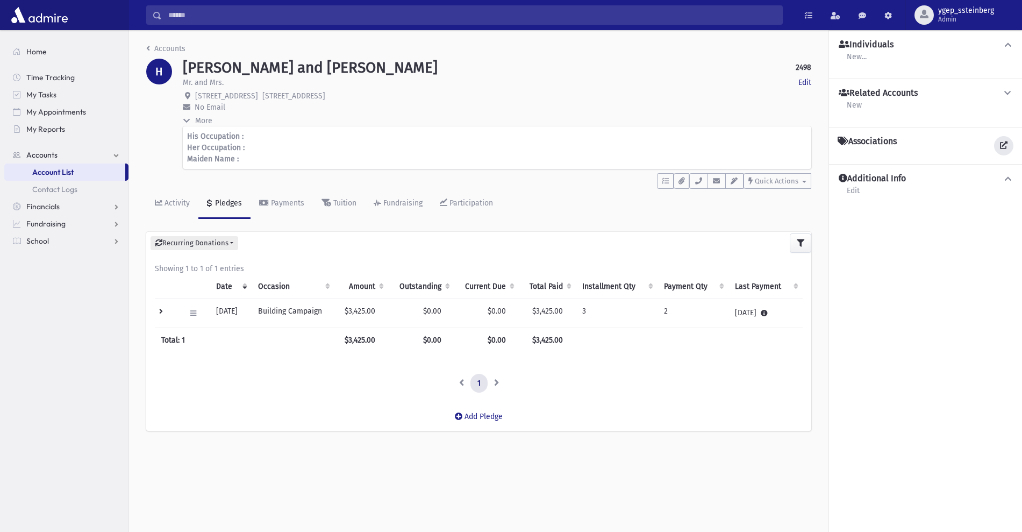
click at [1001, 141] on icon at bounding box center [1004, 145] width 8 height 8
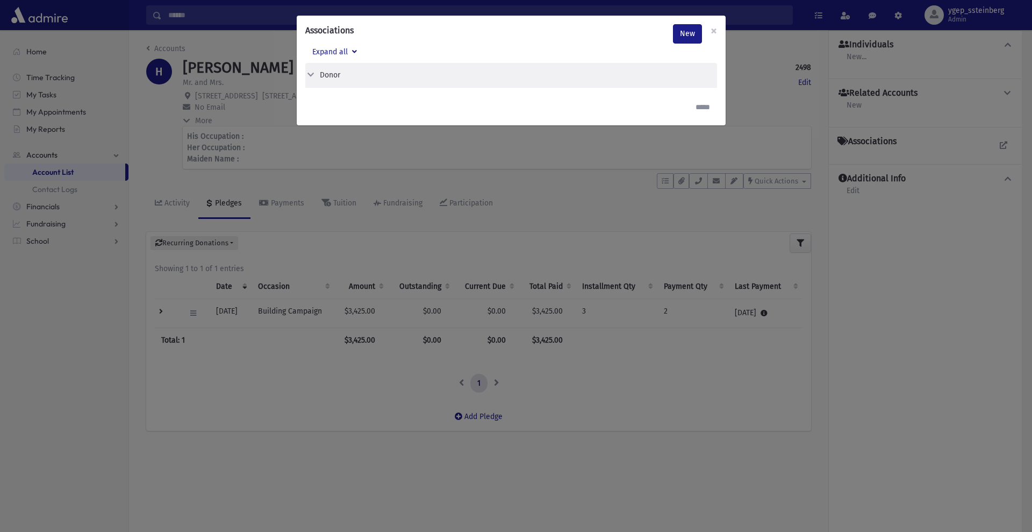
click at [255, 44] on div "Associations New × Expand all Donor Edit Delete Donor" at bounding box center [516, 266] width 1032 height 532
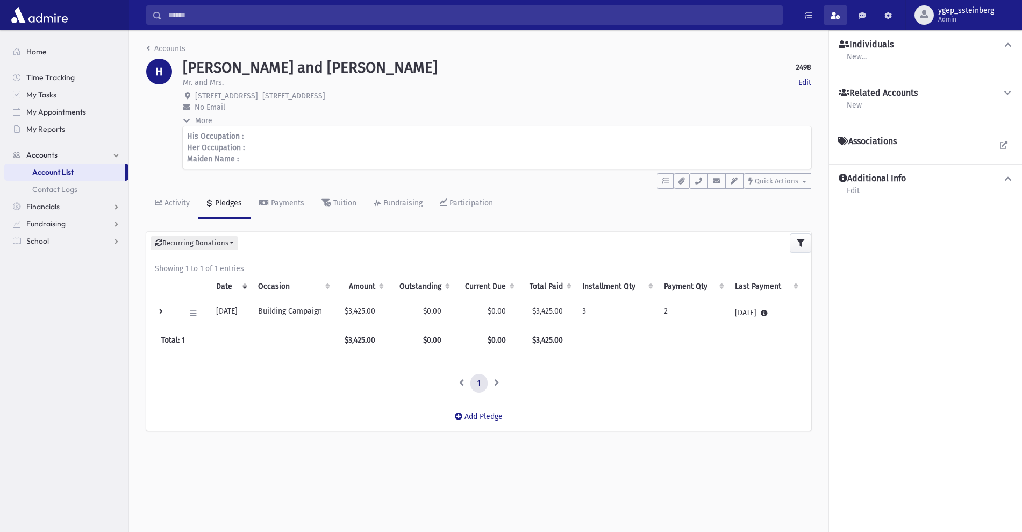
click at [835, 15] on span at bounding box center [836, 16] width 10 height 8
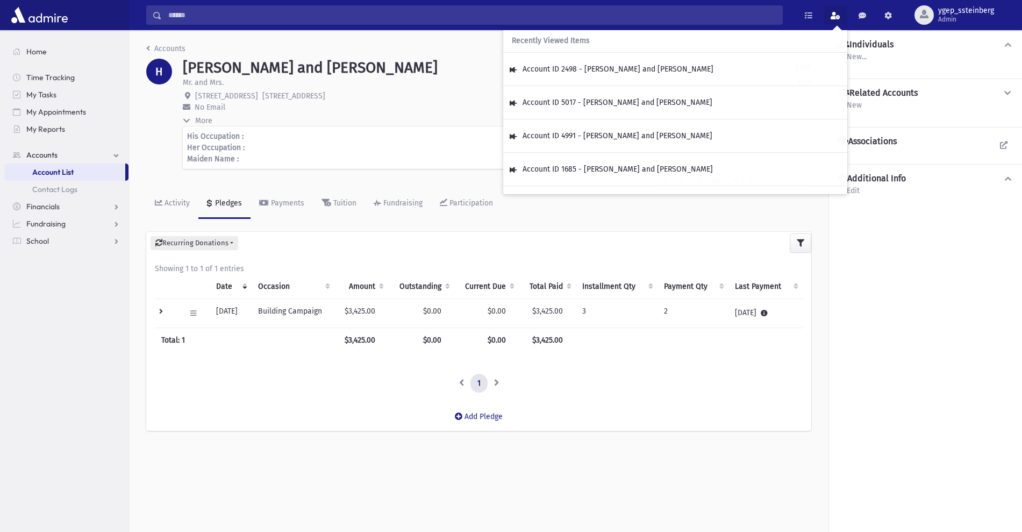
click at [409, 80] on div "Mr. and Mrs. Edit" at bounding box center [497, 83] width 629 height 13
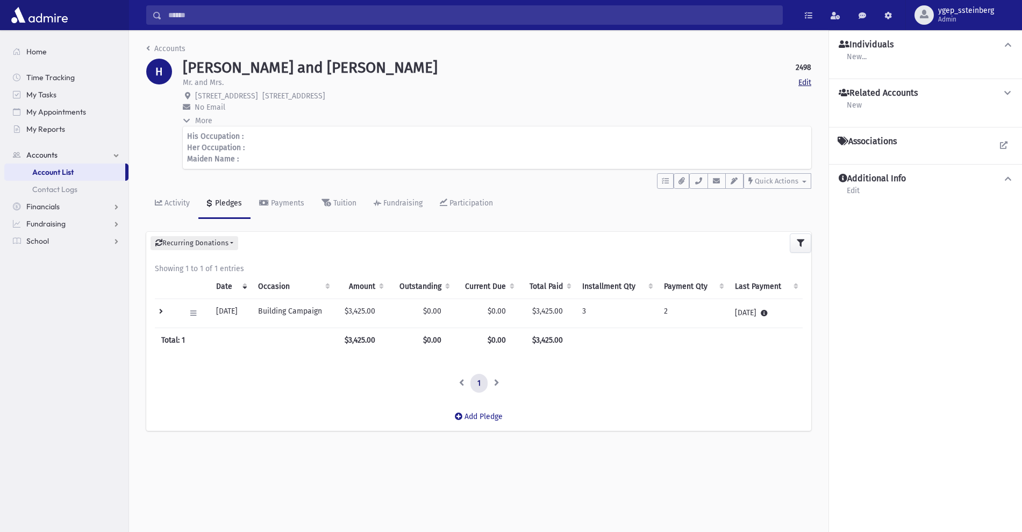
click at [803, 82] on link "Edit" at bounding box center [805, 82] width 13 height 11
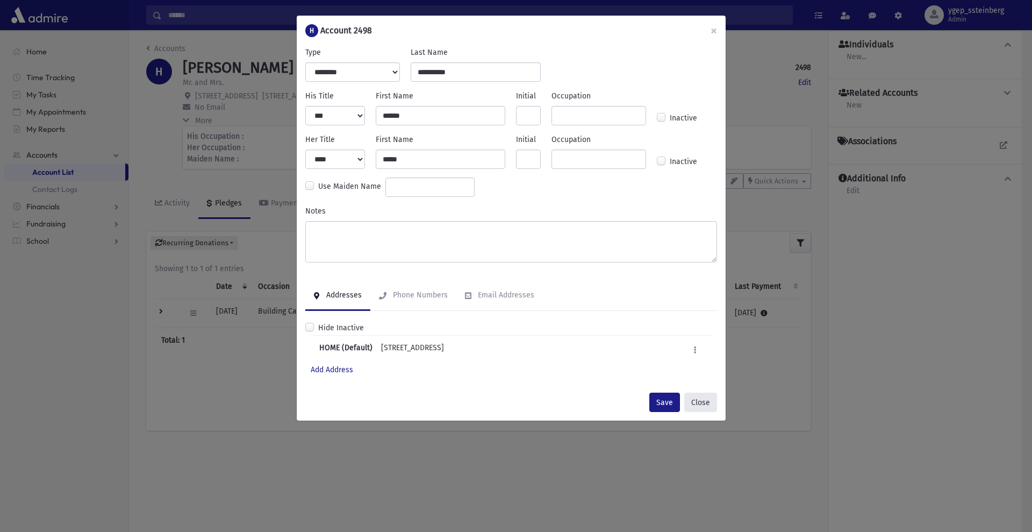
click at [708, 403] on button "Close" at bounding box center [701, 402] width 33 height 19
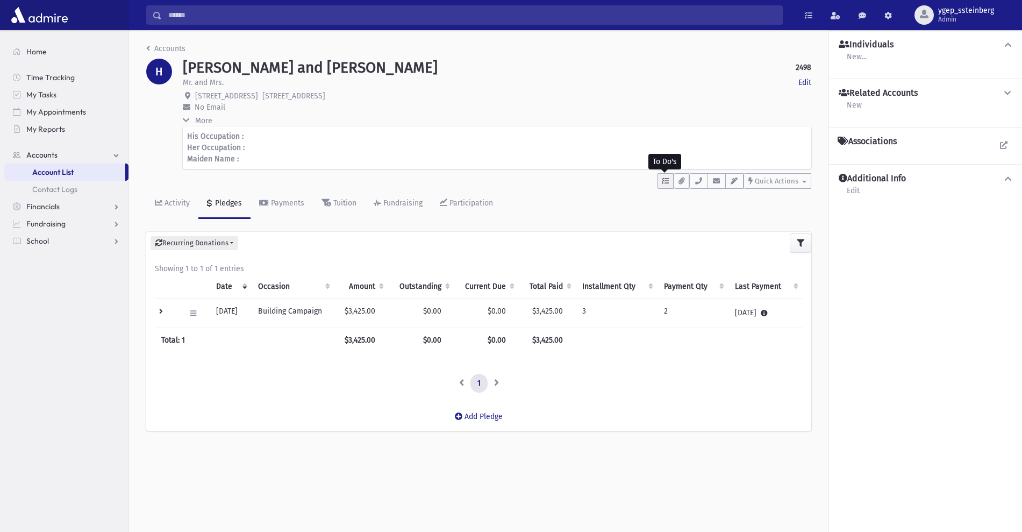
click at [670, 184] on button "button" at bounding box center [665, 181] width 17 height 16
click at [721, 242] on link "Show List" at bounding box center [721, 249] width 129 height 25
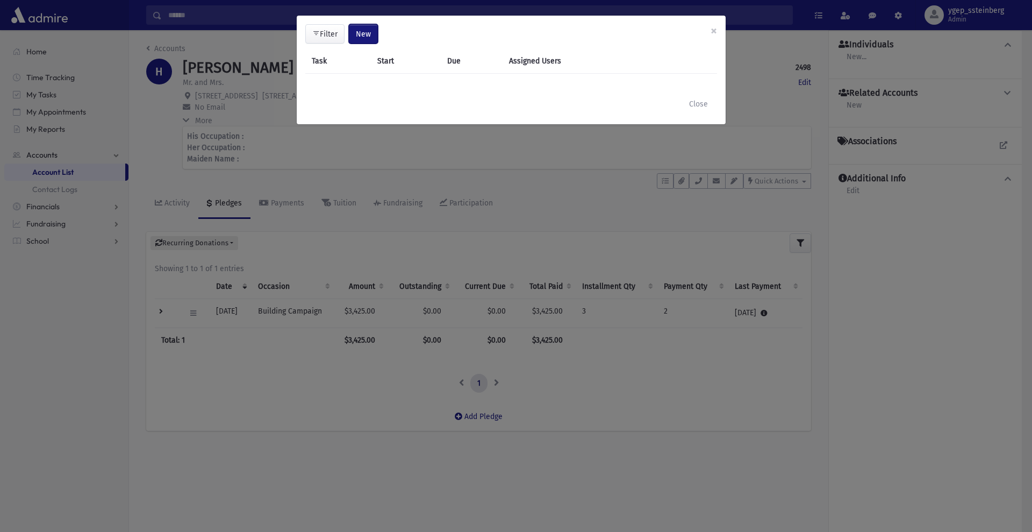
click at [366, 34] on span "New" at bounding box center [363, 34] width 15 height 9
click at [332, 66] on link "Task" at bounding box center [336, 63] width 86 height 20
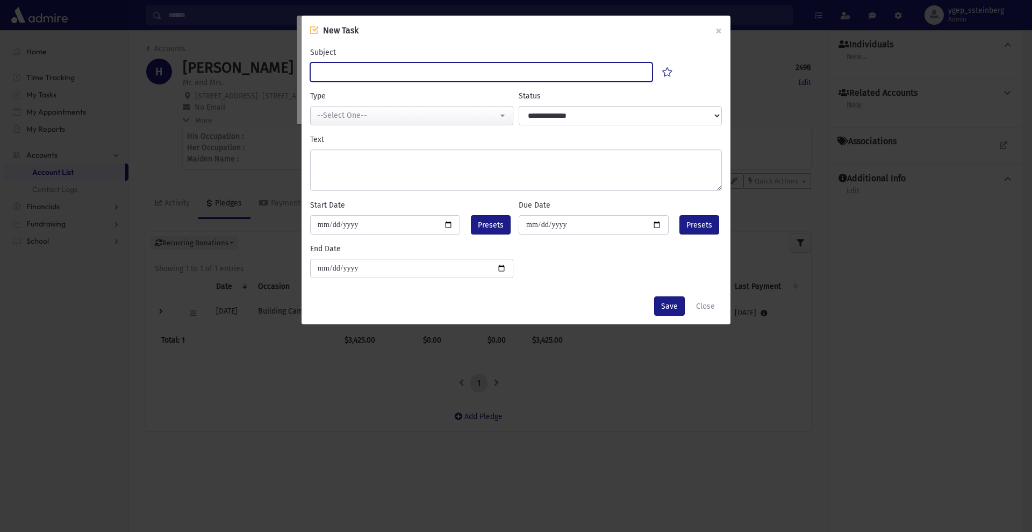
click at [344, 74] on input "Subject" at bounding box center [481, 71] width 343 height 19
type input "******"
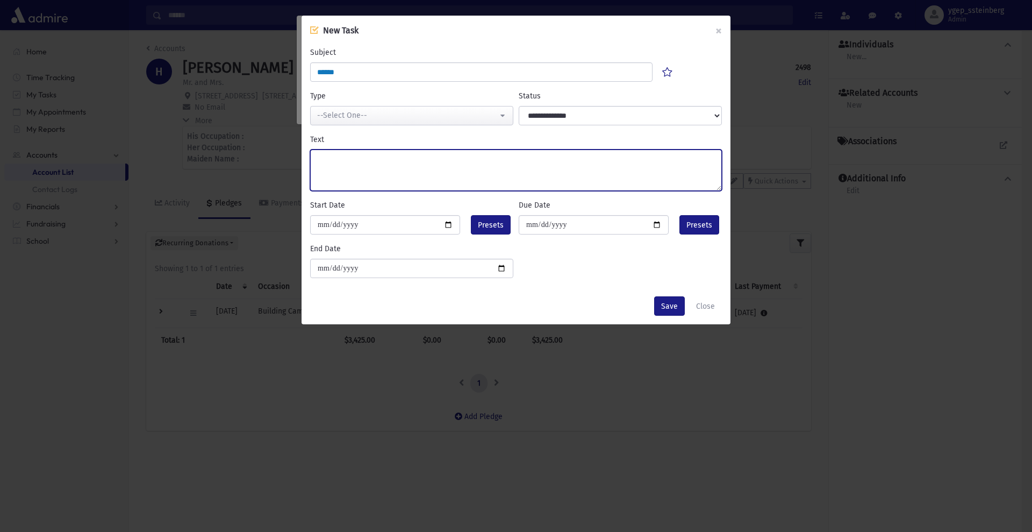
click at [341, 157] on textarea "Text" at bounding box center [516, 169] width 412 height 41
click at [458, 159] on textarea "**********" at bounding box center [516, 169] width 412 height 41
type textarea "**********"
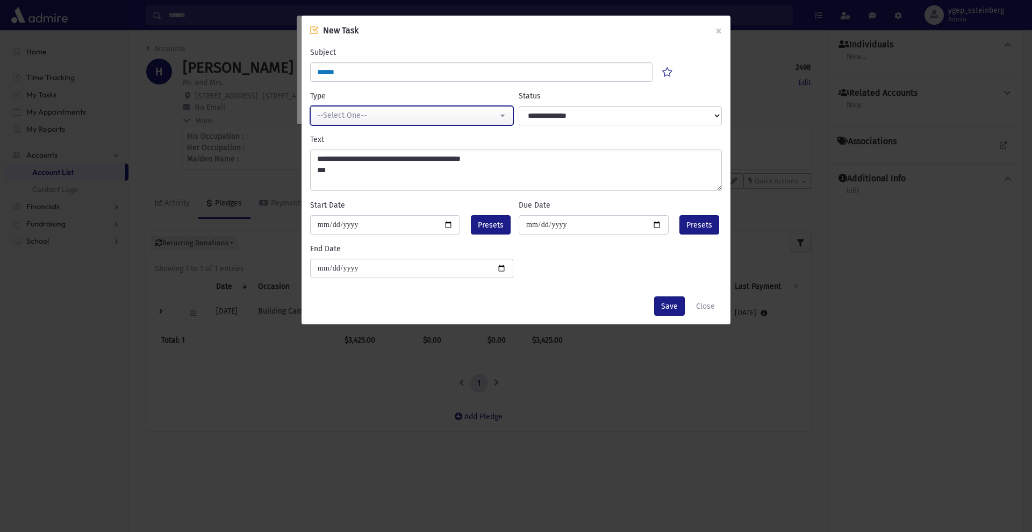
click at [383, 112] on div "--Select One--" at bounding box center [407, 115] width 181 height 11
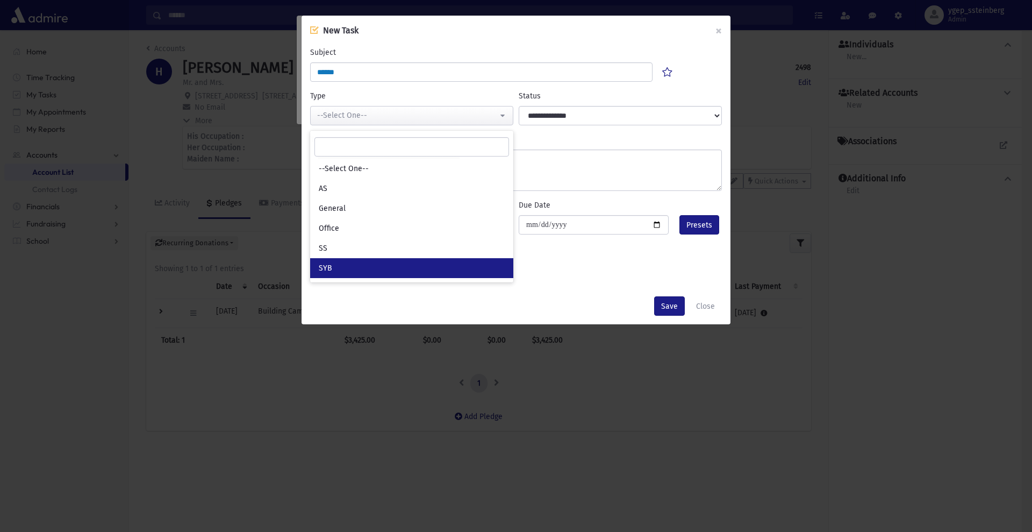
click at [341, 265] on link "SYB" at bounding box center [411, 268] width 203 height 20
select select "*"
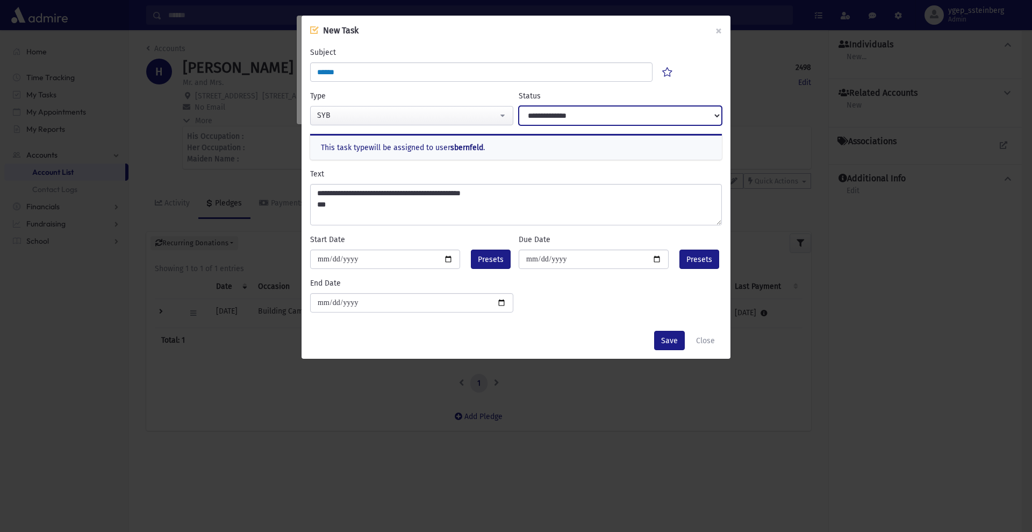
drag, startPoint x: 550, startPoint y: 117, endPoint x: 546, endPoint y: 123, distance: 7.0
click at [550, 117] on select "**********" at bounding box center [620, 115] width 203 height 19
select select "****"
click at [519, 106] on select "**********" at bounding box center [620, 115] width 203 height 19
click at [489, 255] on span "Presets" at bounding box center [491, 259] width 26 height 11
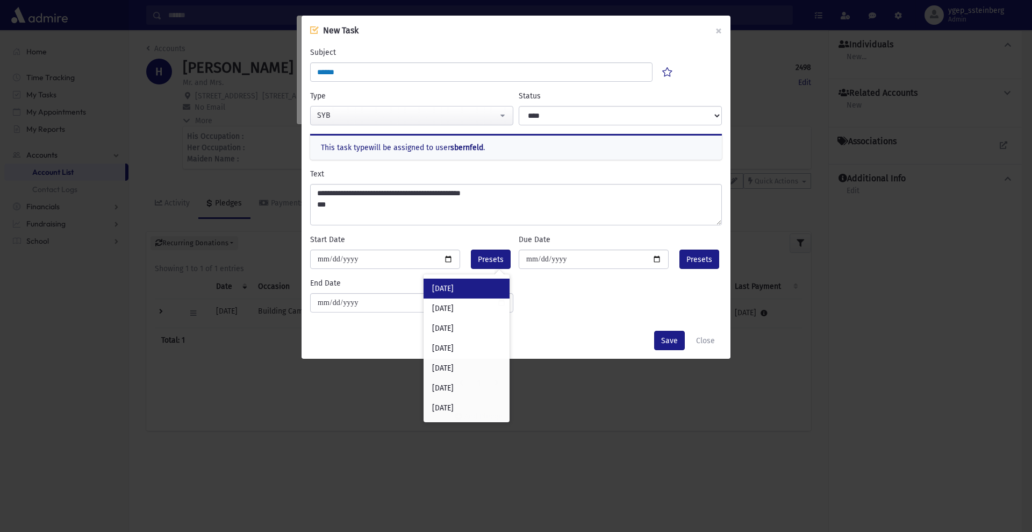
click at [476, 288] on div "Today" at bounding box center [467, 289] width 86 height 20
type input "**********"
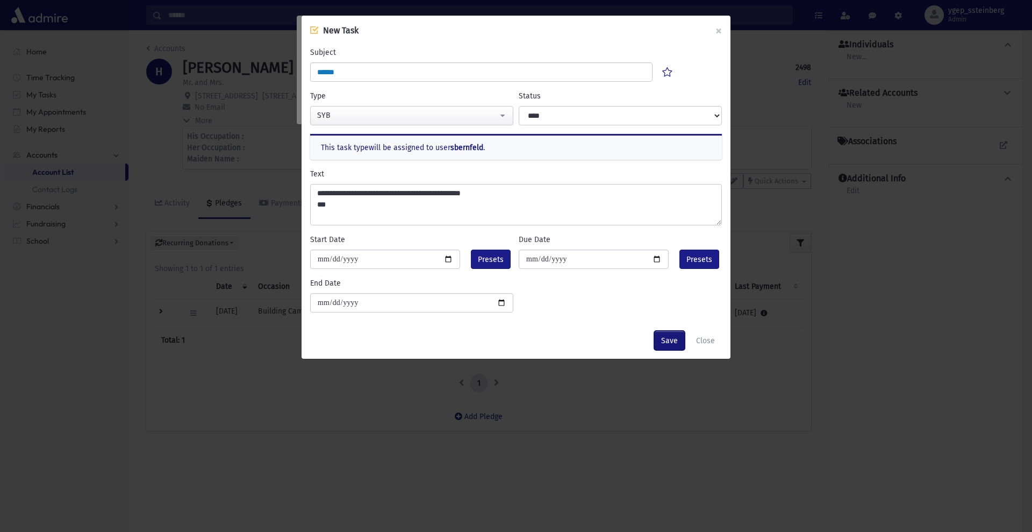
click at [677, 338] on button "Save" at bounding box center [669, 340] width 31 height 19
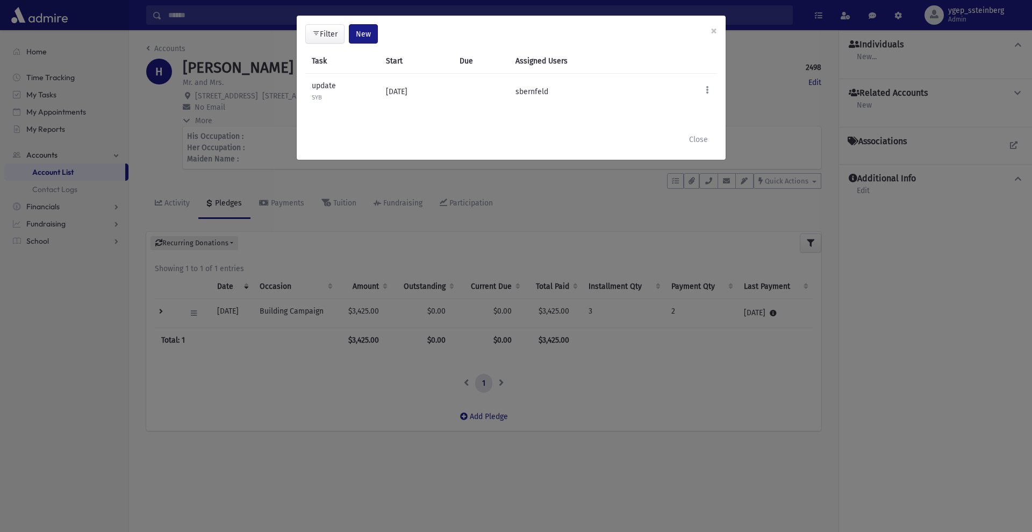
click at [38, 53] on div "**********" at bounding box center [516, 266] width 1032 height 532
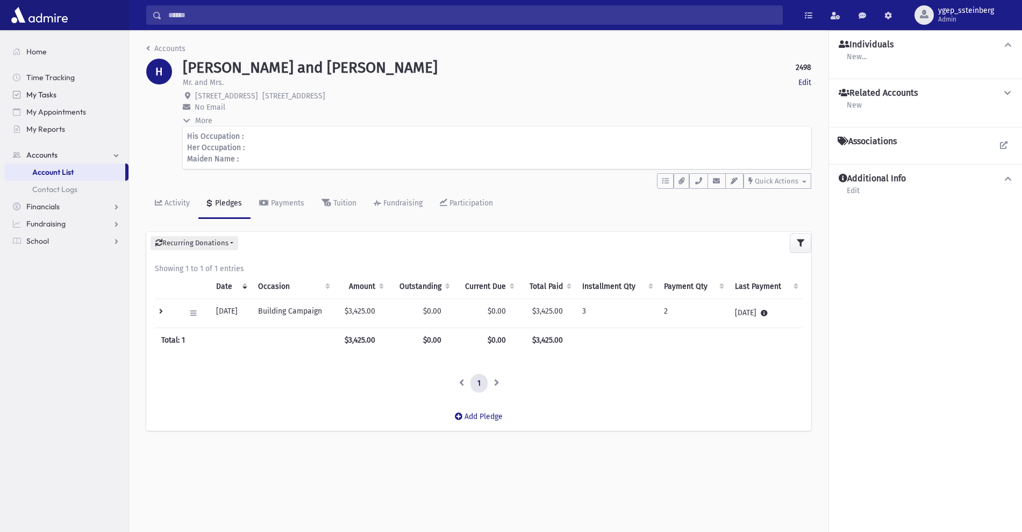
click at [44, 96] on span "My Tasks" at bounding box center [41, 95] width 30 height 10
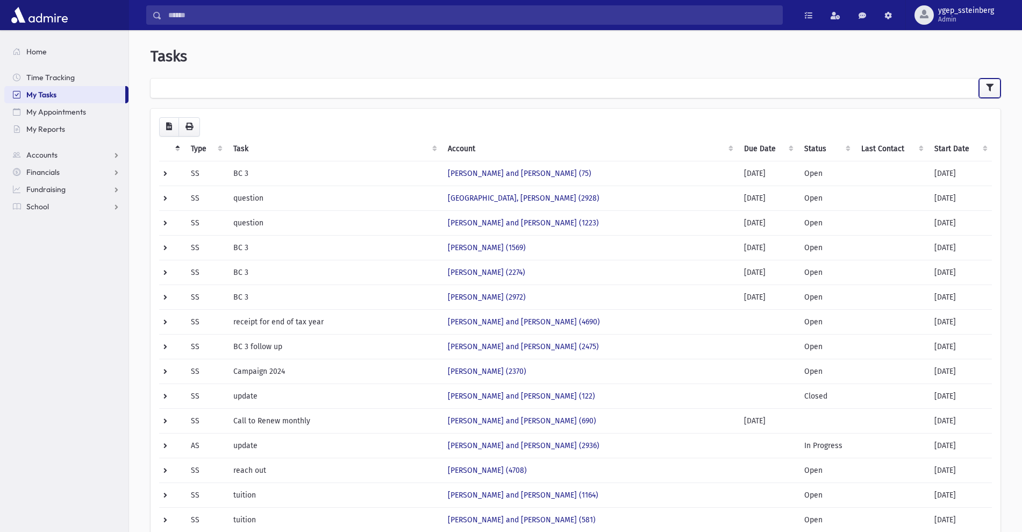
click at [988, 89] on icon "button" at bounding box center [990, 88] width 8 height 8
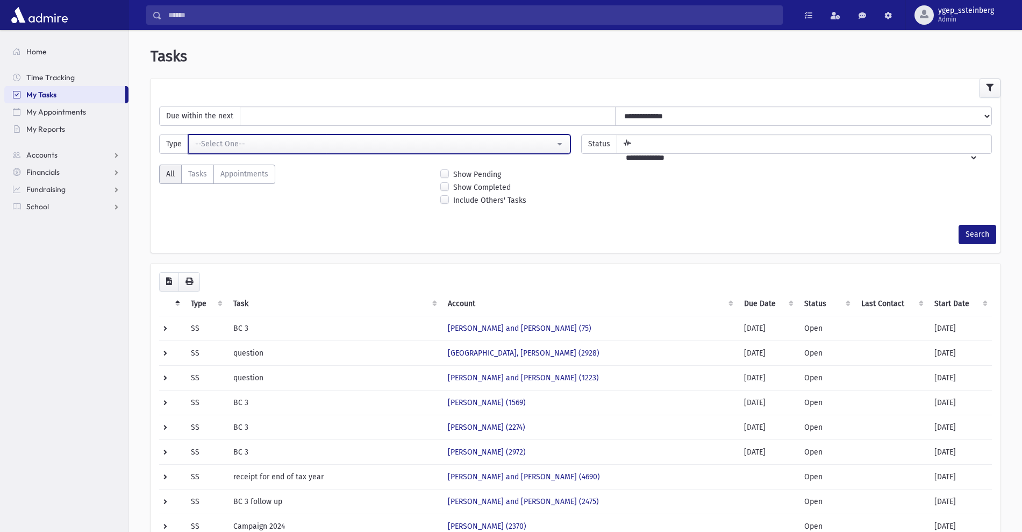
click at [246, 142] on div "--Select One--" at bounding box center [375, 143] width 360 height 11
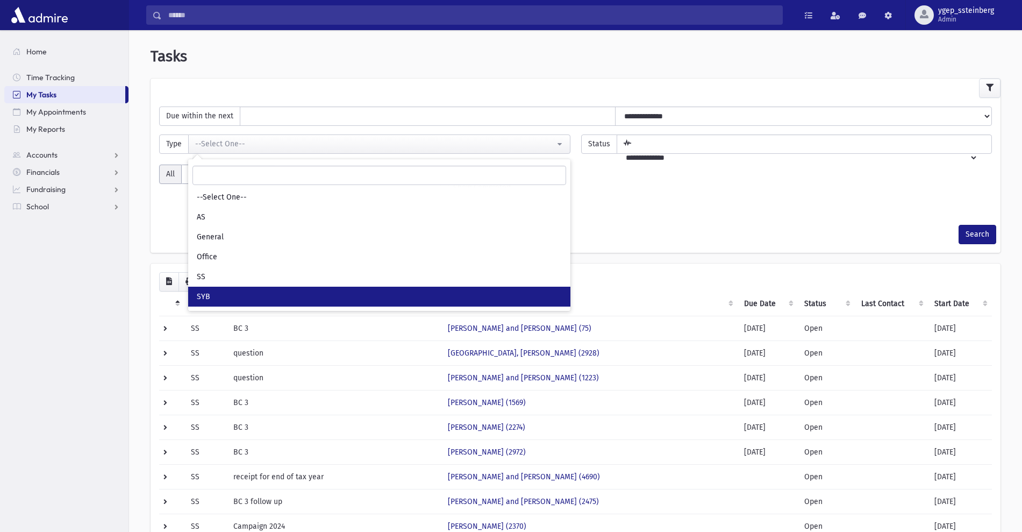
drag, startPoint x: 222, startPoint y: 287, endPoint x: 301, endPoint y: 273, distance: 80.3
click at [223, 287] on link "SYB" at bounding box center [379, 297] width 382 height 20
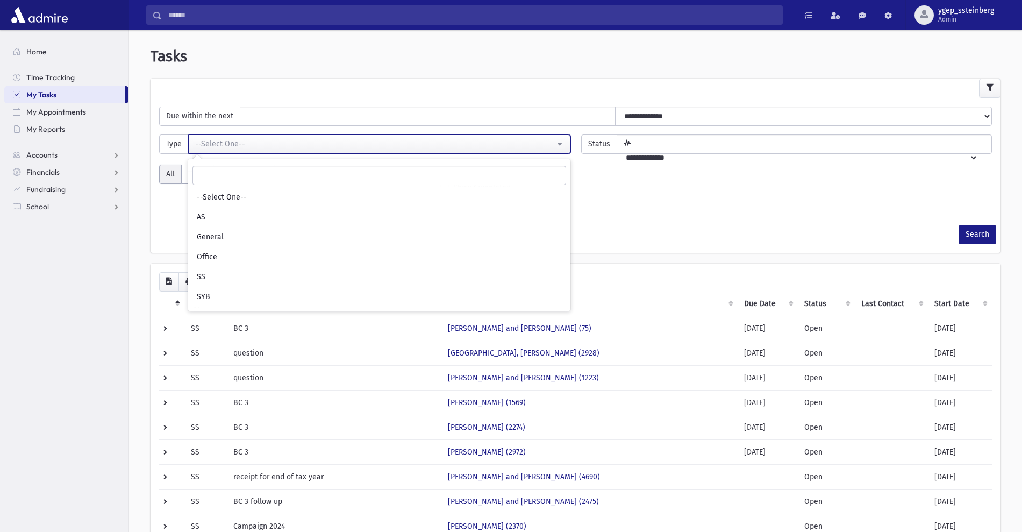
select select "*"
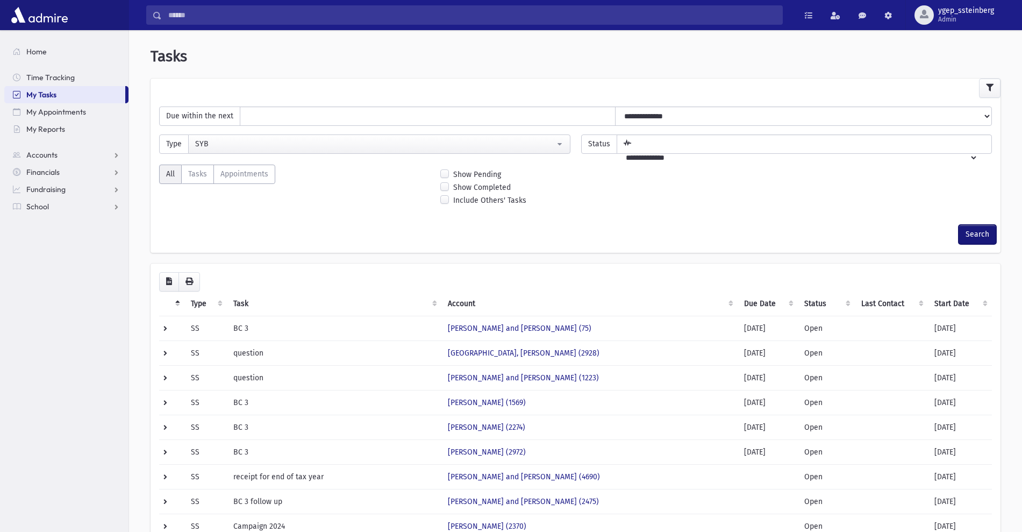
click at [966, 225] on button "Search" at bounding box center [978, 234] width 38 height 19
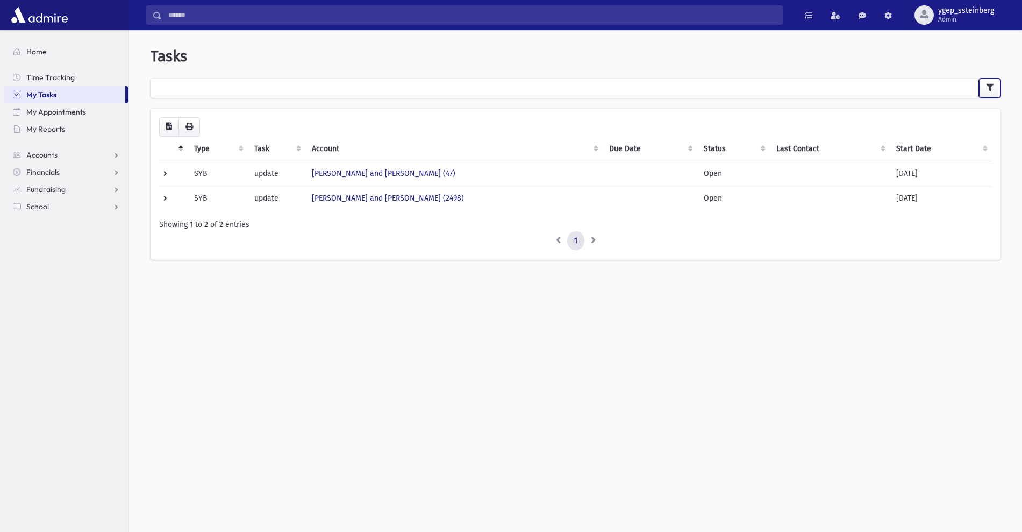
click at [992, 90] on icon "button" at bounding box center [990, 88] width 8 height 8
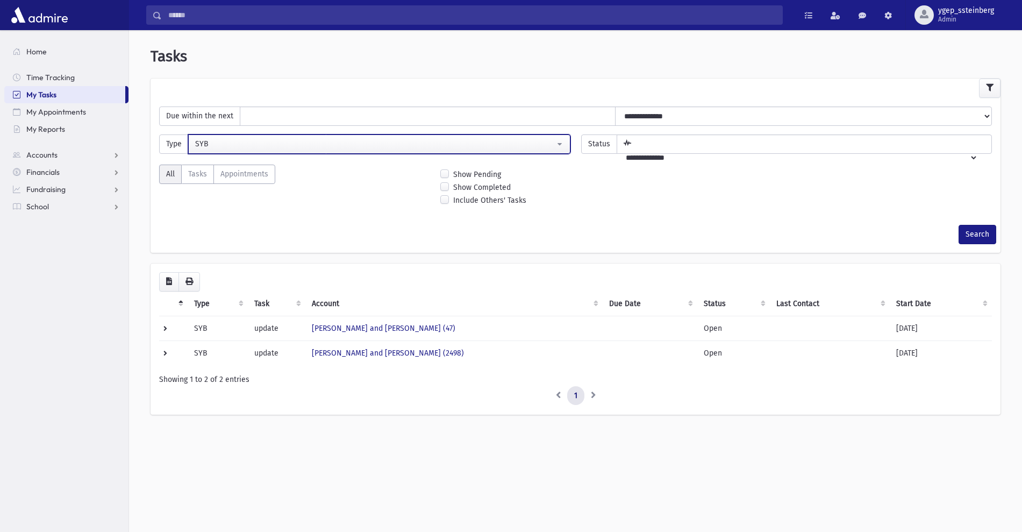
click at [216, 144] on div "SYB" at bounding box center [375, 143] width 360 height 11
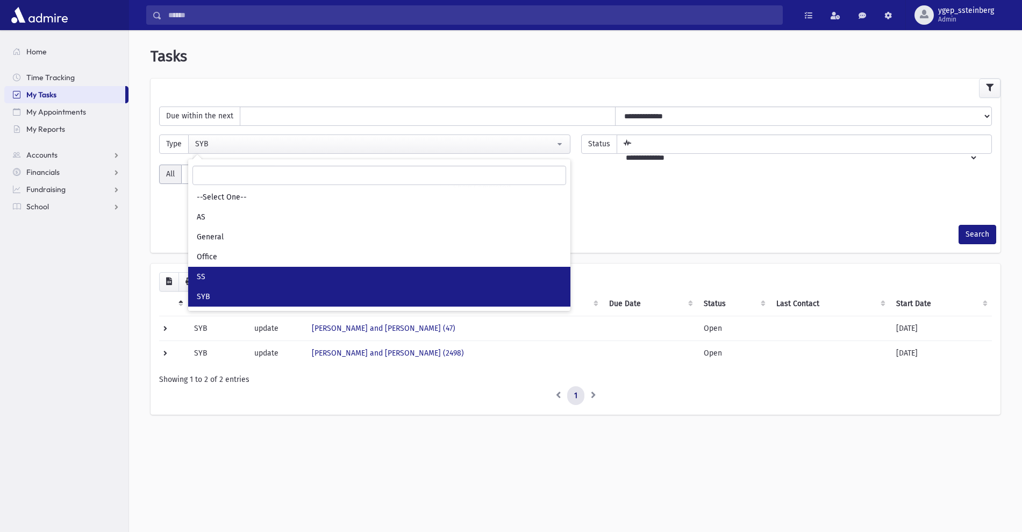
click at [221, 276] on link "SS" at bounding box center [379, 277] width 382 height 20
select select "*"
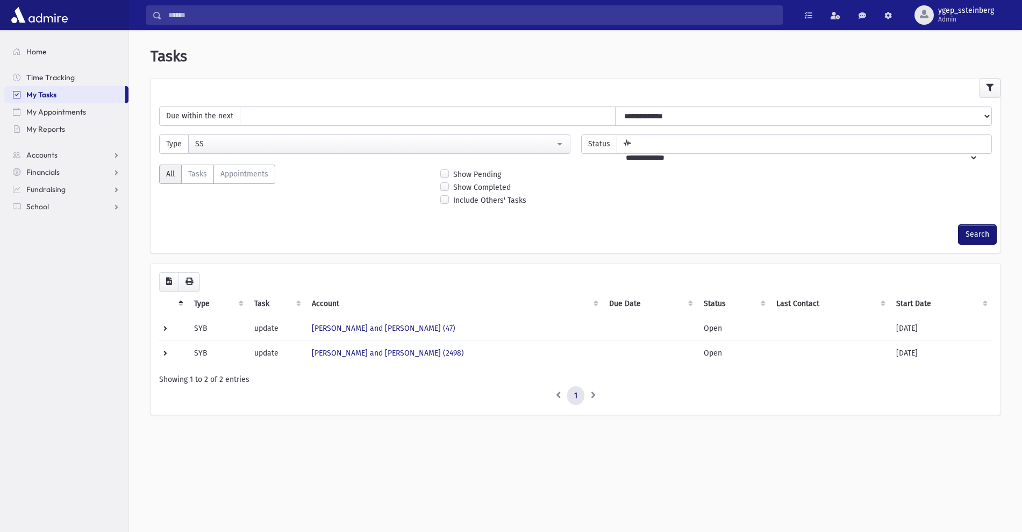
click at [970, 234] on button "Search" at bounding box center [978, 234] width 38 height 19
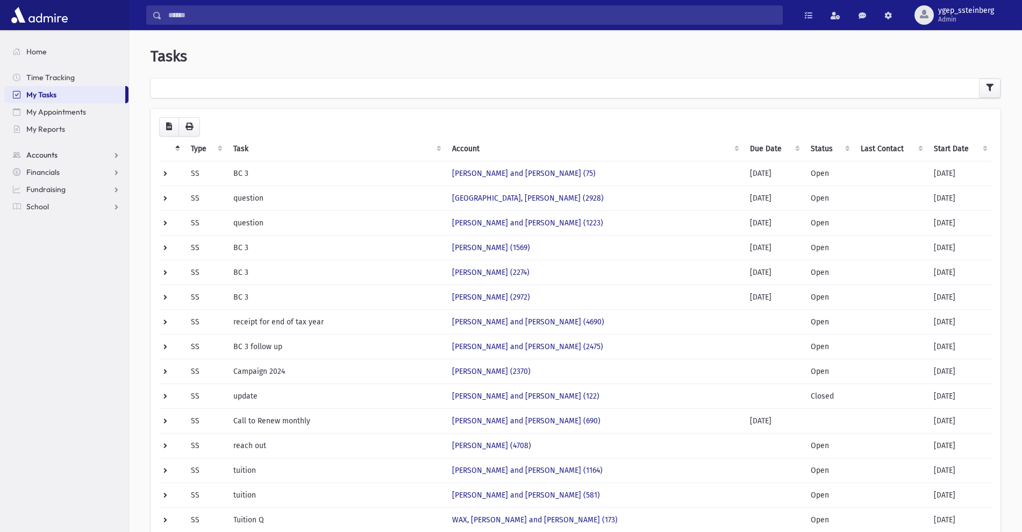
click at [54, 155] on span "Accounts" at bounding box center [41, 155] width 31 height 10
click at [55, 172] on span "Account List" at bounding box center [52, 172] width 41 height 10
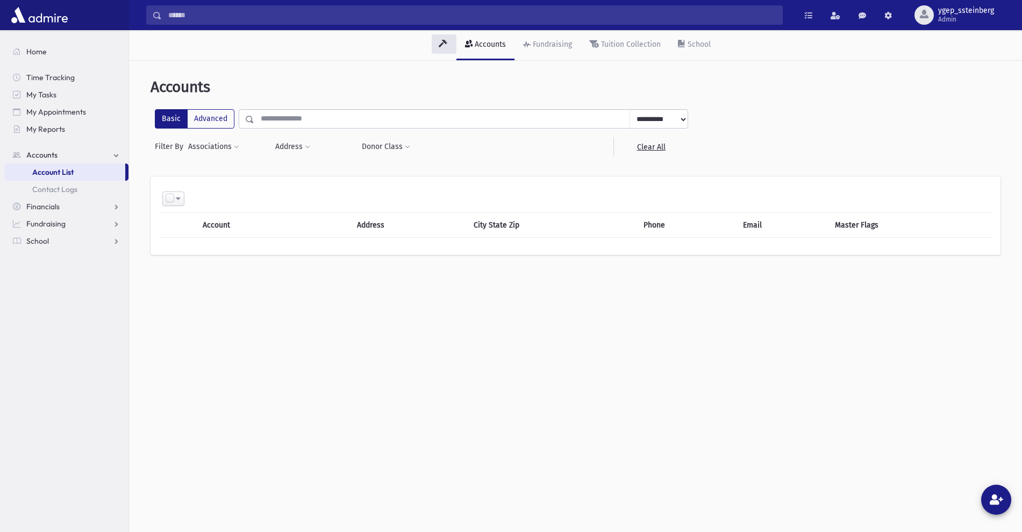
click at [276, 116] on input "text" at bounding box center [442, 118] width 376 height 19
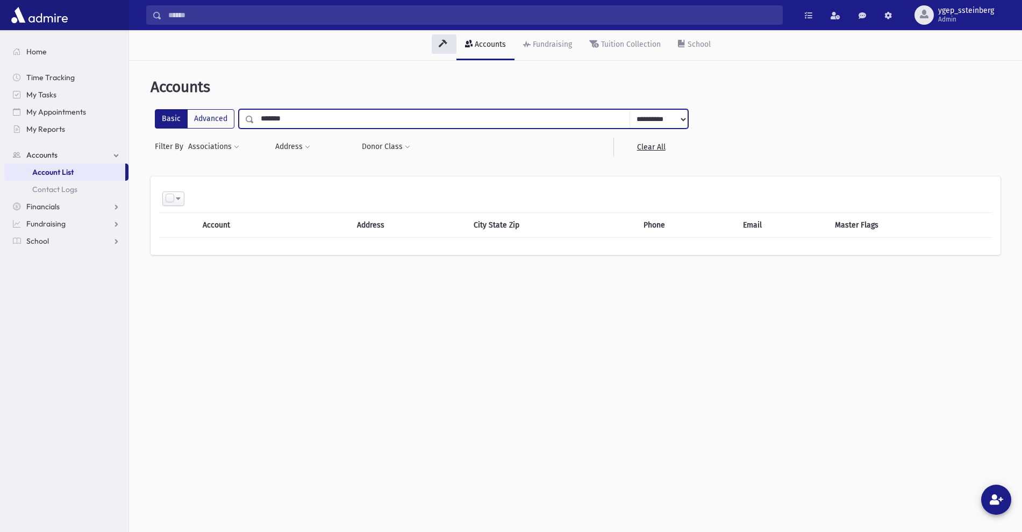
type input "*******"
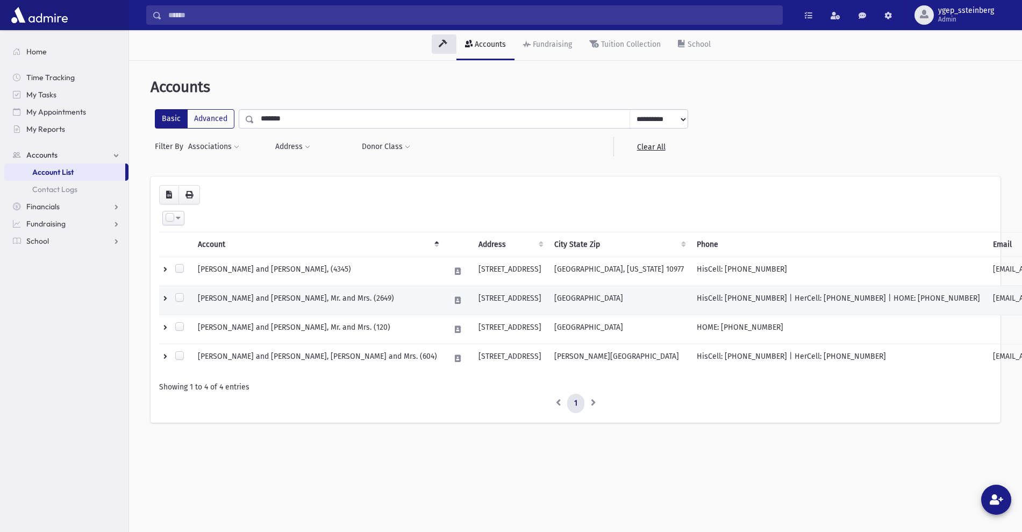
click at [255, 293] on td "LICHTER, Boruch and Rachel, Mr. and Mrs. (2649)" at bounding box center [317, 300] width 252 height 29
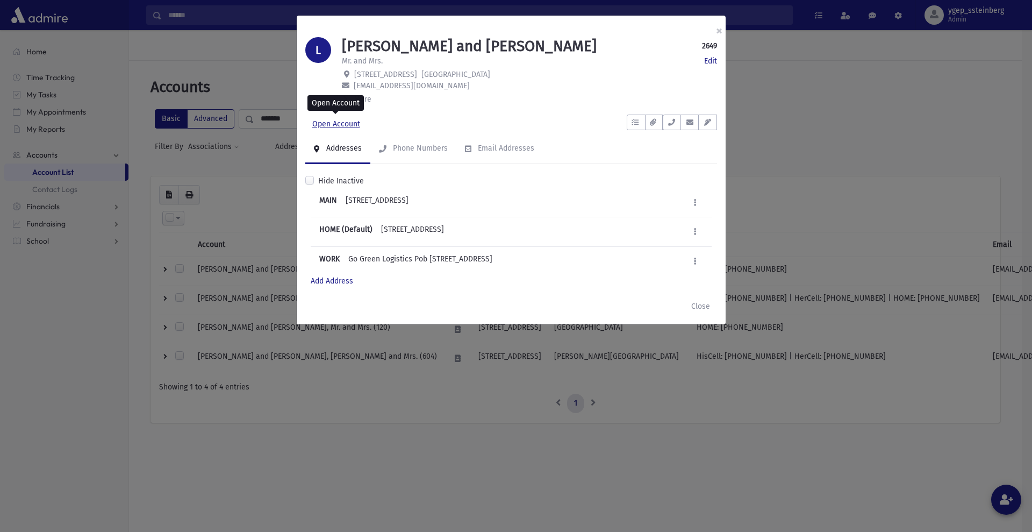
click at [347, 123] on link "Open Account" at bounding box center [336, 124] width 62 height 19
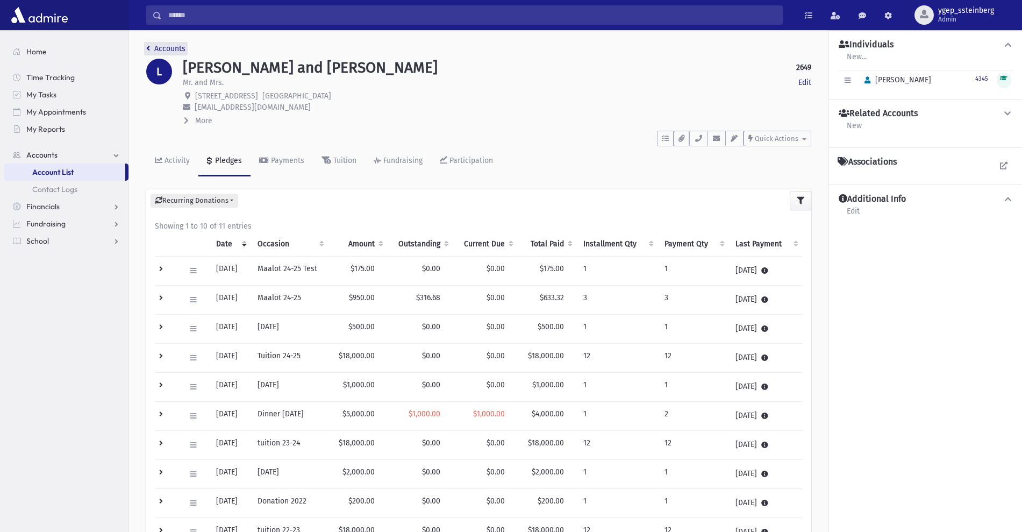
click at [176, 49] on link "Accounts" at bounding box center [165, 48] width 39 height 9
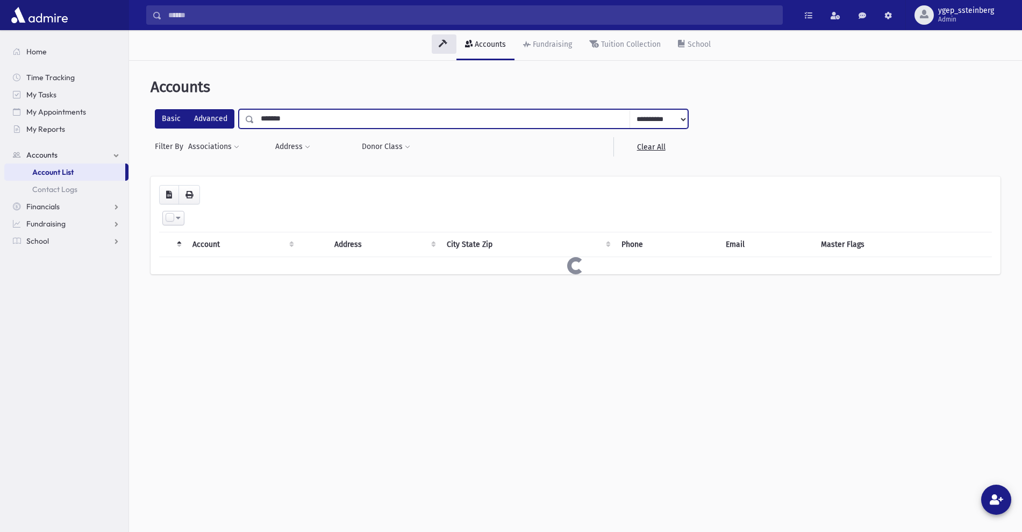
drag, startPoint x: 262, startPoint y: 117, endPoint x: 223, endPoint y: 110, distance: 40.4
click at [226, 112] on div "**********" at bounding box center [421, 118] width 533 height 19
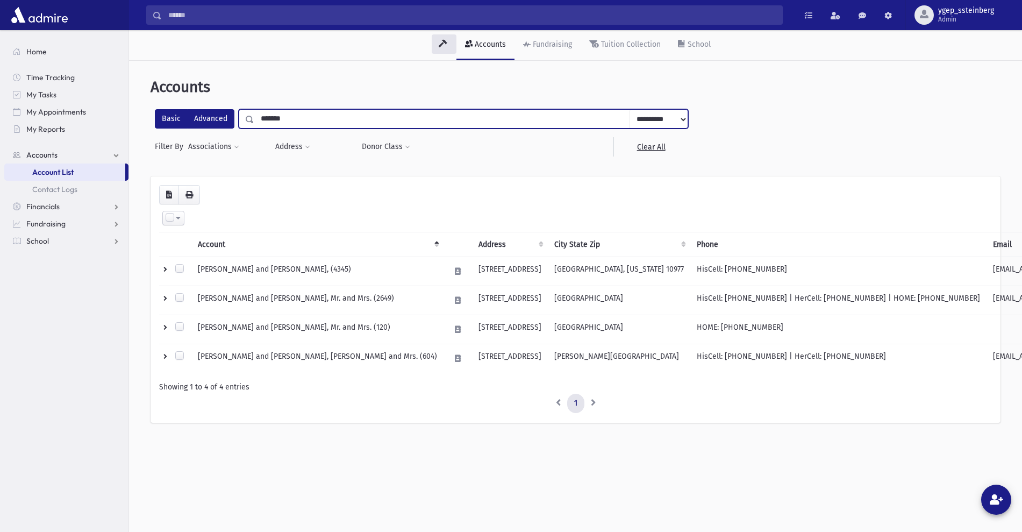
paste input "*"
type input "********"
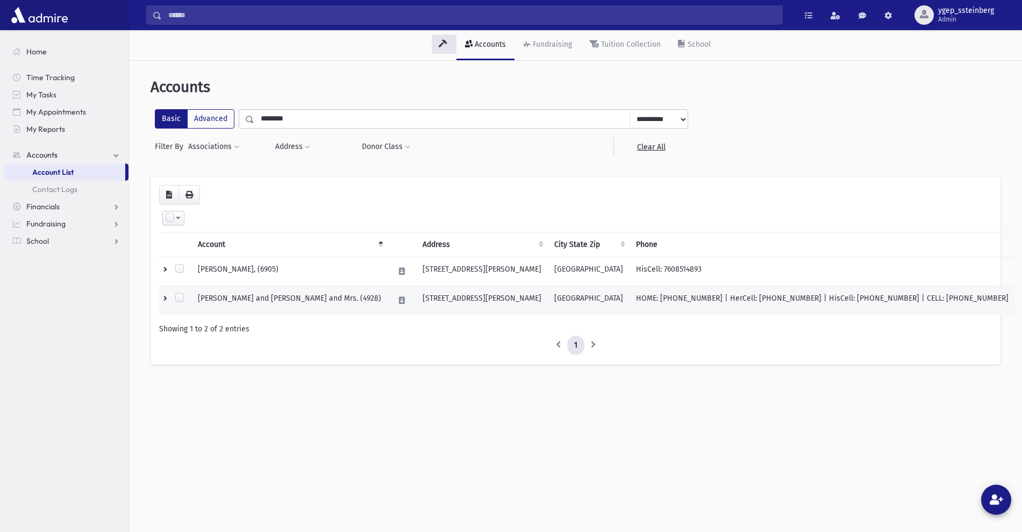
click at [268, 300] on td "[PERSON_NAME] and [PERSON_NAME] and Mrs. (4928)" at bounding box center [289, 300] width 196 height 29
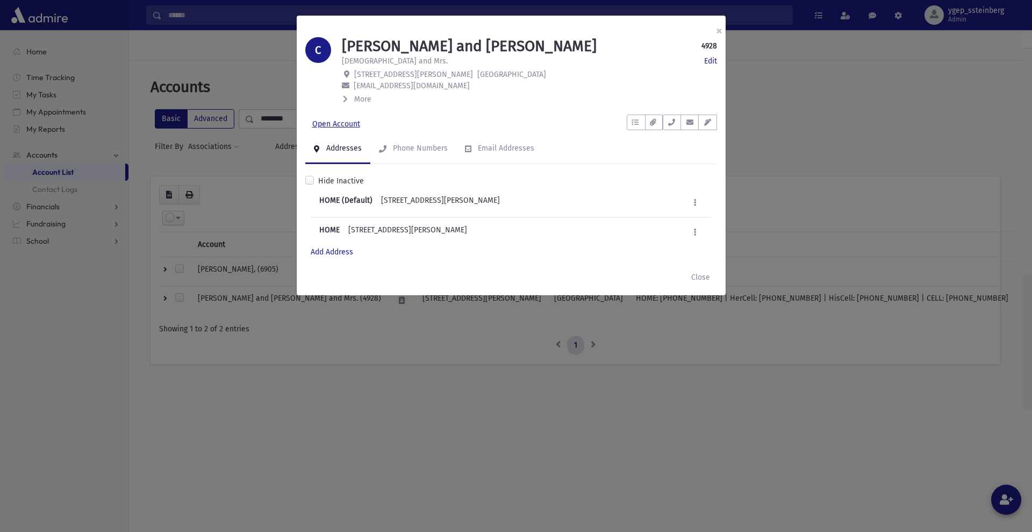
click at [337, 121] on link "Open Account" at bounding box center [336, 124] width 62 height 19
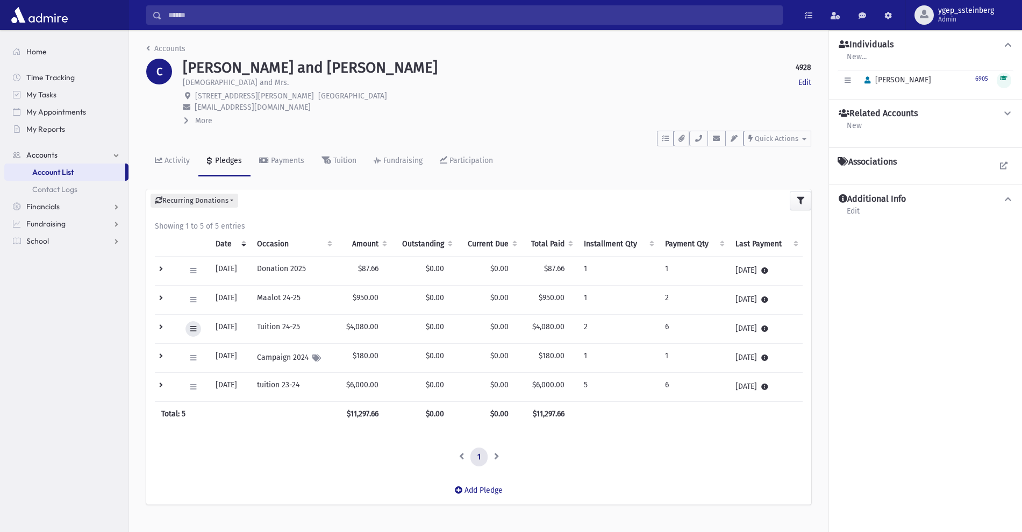
click at [194, 327] on icon at bounding box center [193, 328] width 6 height 7
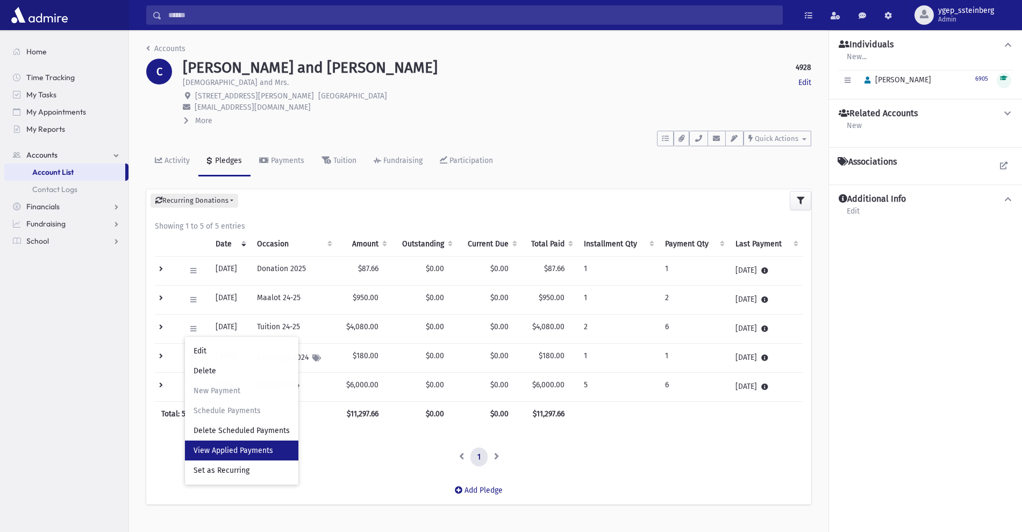
click at [237, 451] on span "View Applied Payments" at bounding box center [234, 450] width 80 height 9
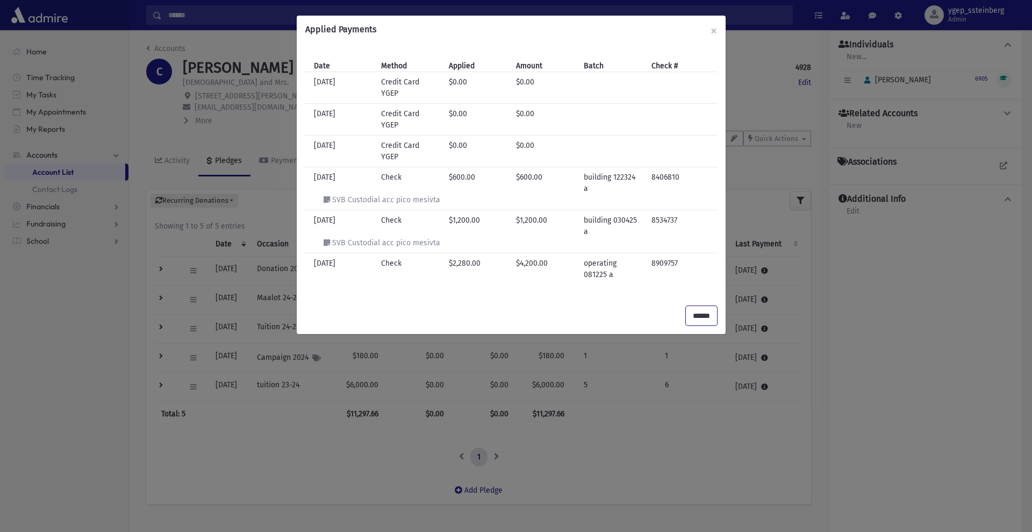
click at [692, 306] on input "******" at bounding box center [701, 315] width 31 height 19
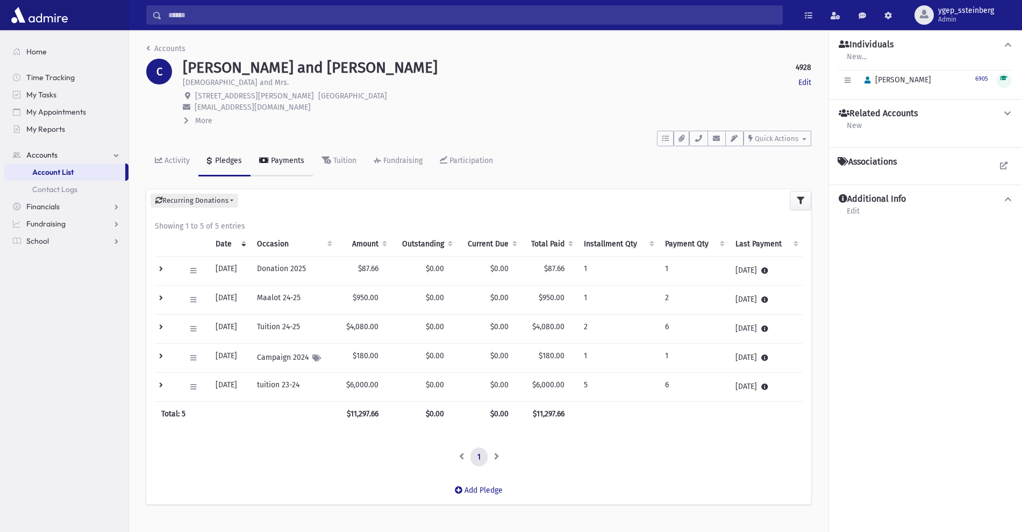
click at [269, 156] on div "Payments" at bounding box center [286, 160] width 35 height 9
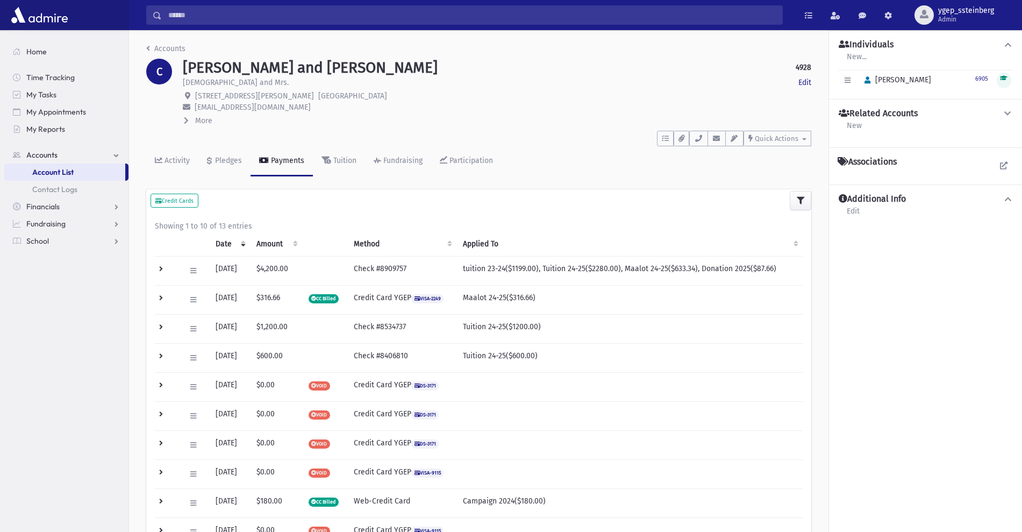
click at [161, 268] on td at bounding box center [167, 270] width 24 height 29
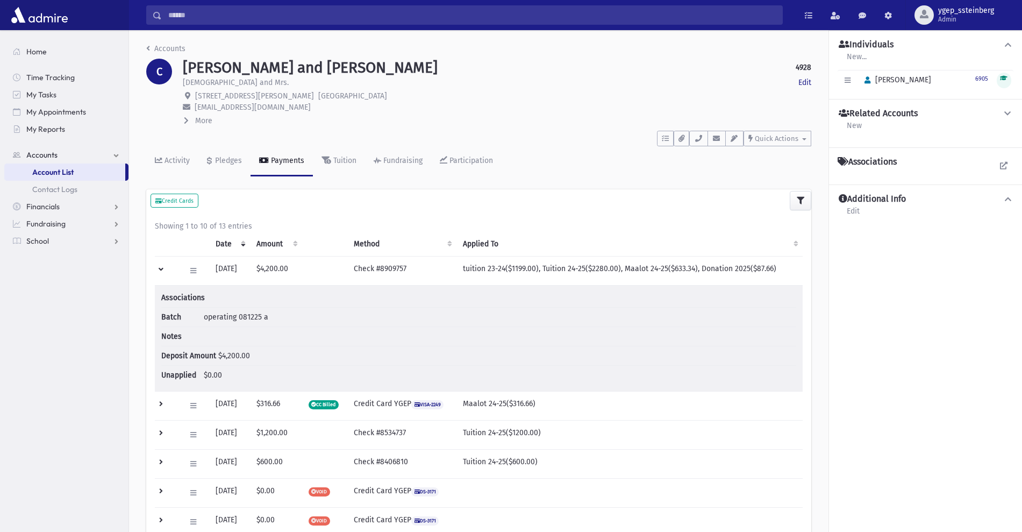
click at [161, 268] on td at bounding box center [167, 270] width 24 height 29
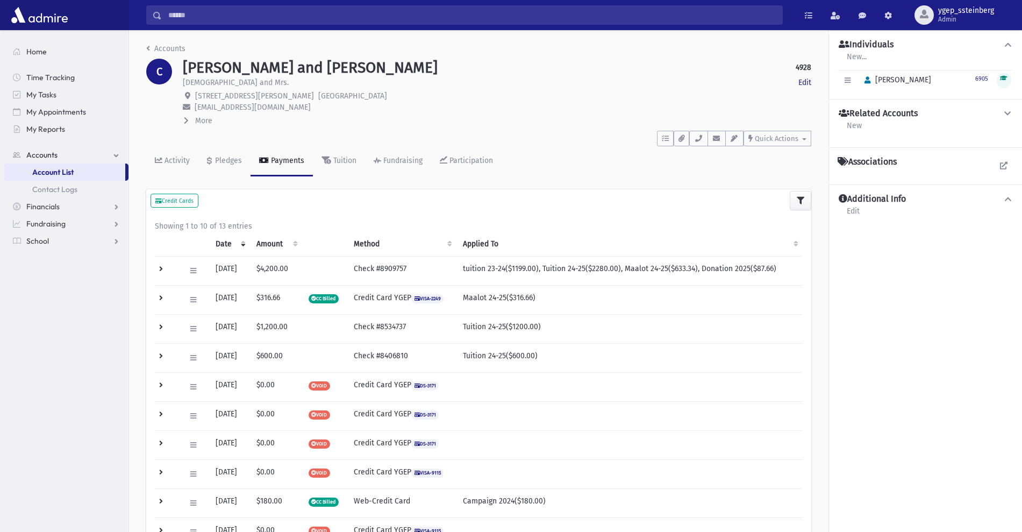
click at [159, 269] on td at bounding box center [167, 270] width 24 height 29
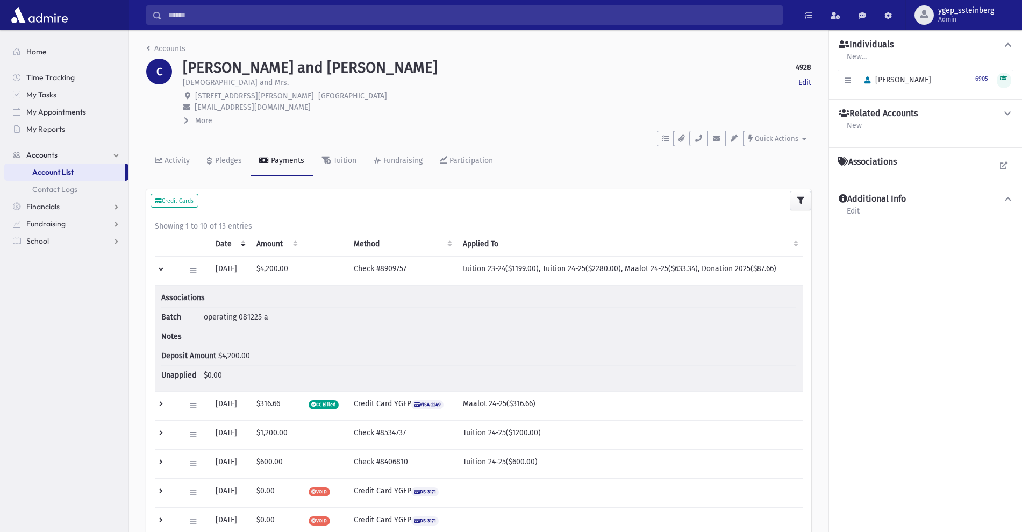
click at [159, 269] on td at bounding box center [167, 270] width 24 height 29
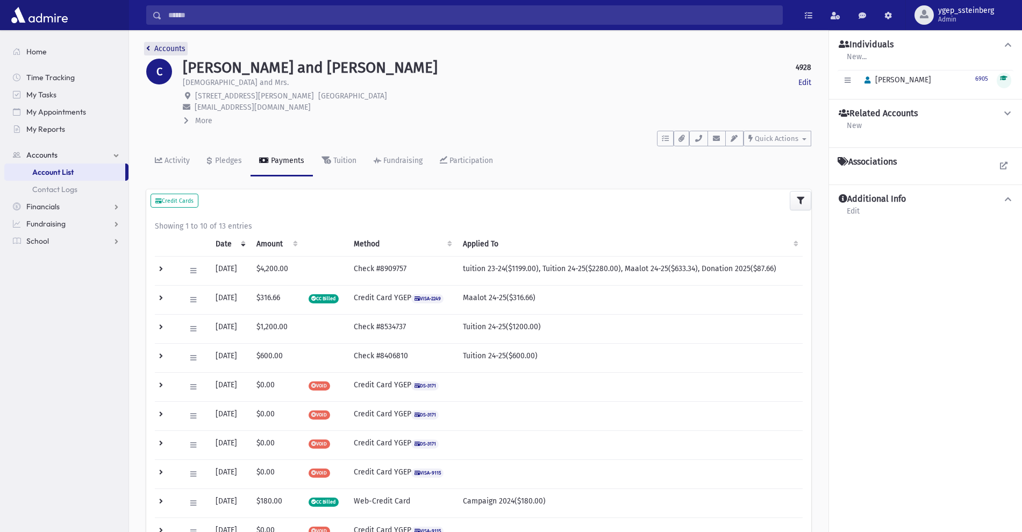
click at [169, 46] on link "Accounts" at bounding box center [165, 48] width 39 height 9
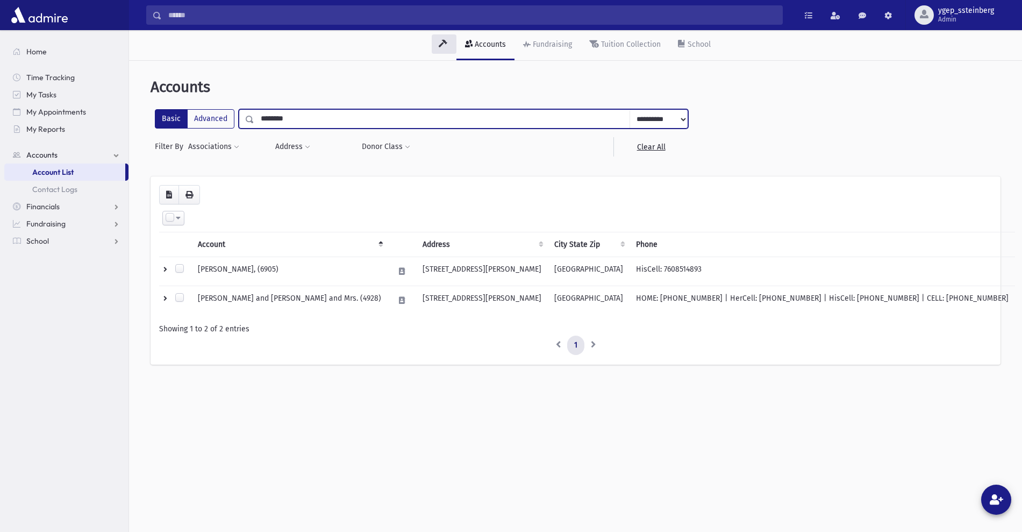
drag, startPoint x: 305, startPoint y: 122, endPoint x: 169, endPoint y: 117, distance: 136.1
click at [173, 120] on div "**********" at bounding box center [421, 118] width 533 height 19
type input "*****"
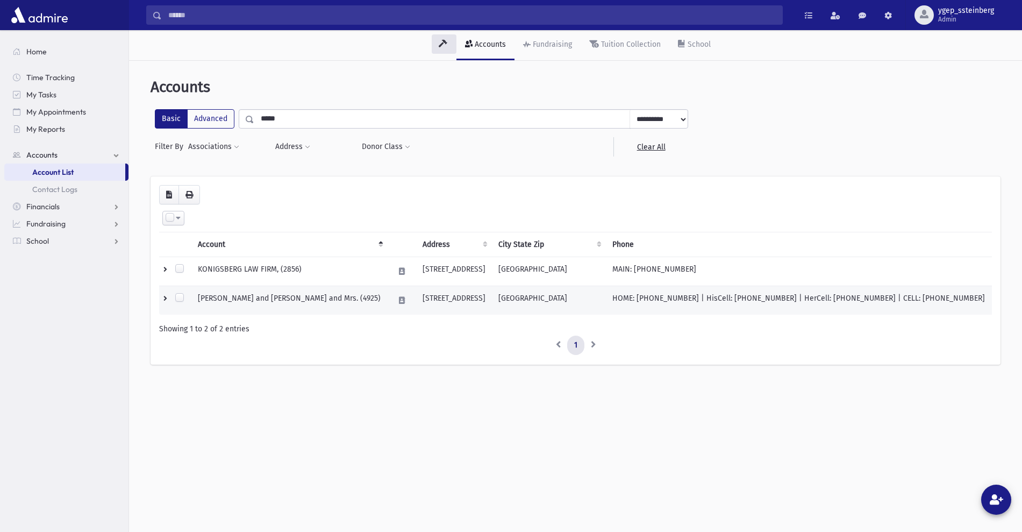
click at [293, 294] on td "[PERSON_NAME] and [PERSON_NAME] and Mrs. (4925)" at bounding box center [289, 300] width 196 height 29
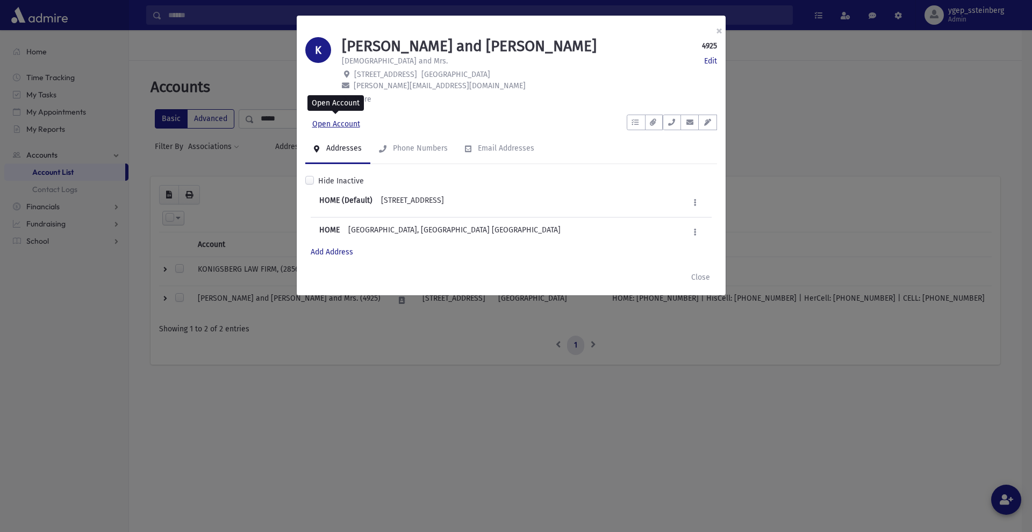
click at [341, 123] on link "Open Account" at bounding box center [336, 124] width 62 height 19
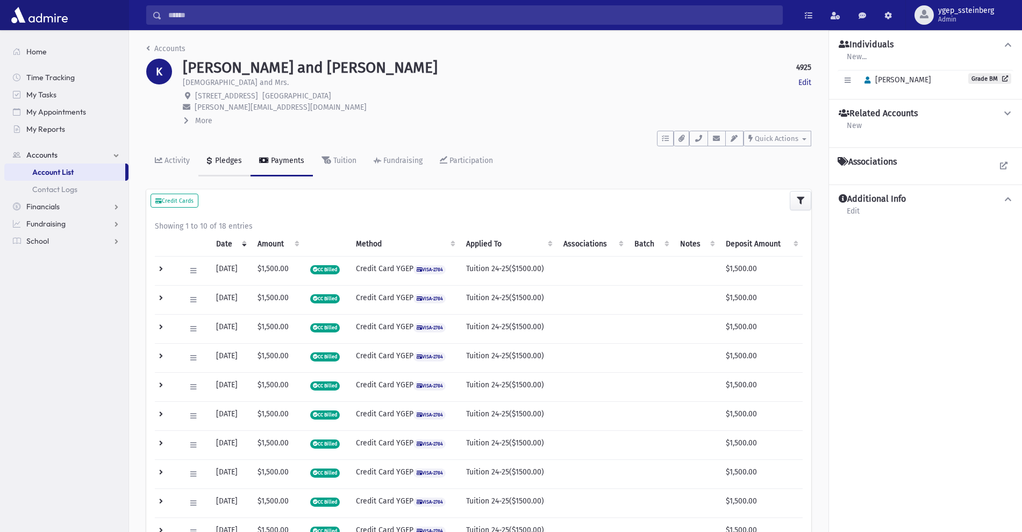
click at [219, 160] on div "Pledges" at bounding box center [227, 160] width 29 height 9
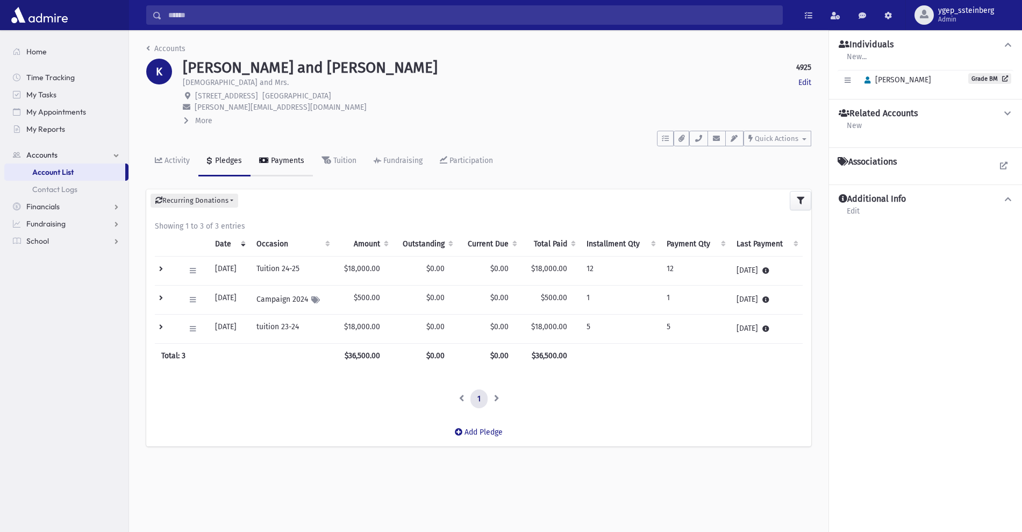
click at [279, 160] on div "Payments" at bounding box center [286, 160] width 35 height 9
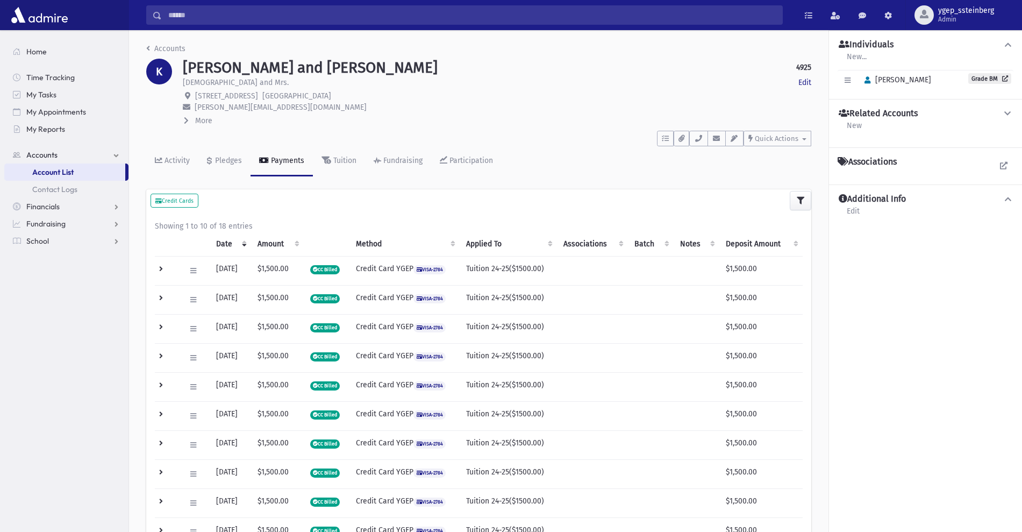
click at [161, 295] on td at bounding box center [167, 299] width 24 height 29
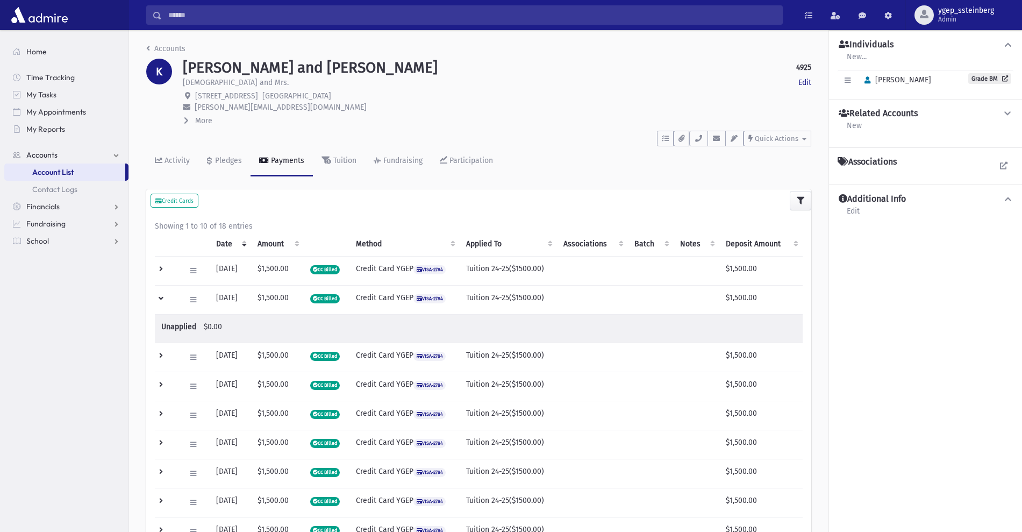
click at [161, 295] on td at bounding box center [167, 299] width 24 height 29
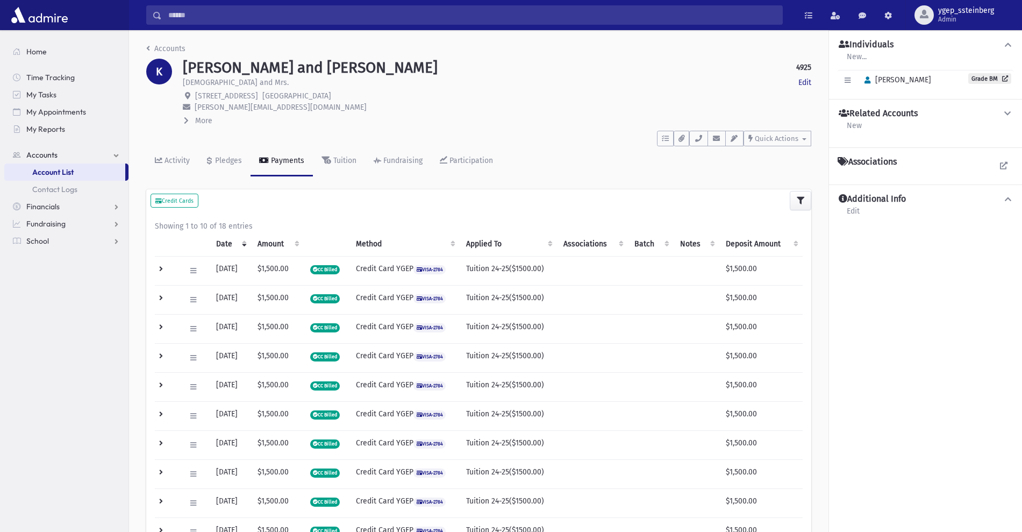
click at [167, 270] on td at bounding box center [167, 270] width 24 height 29
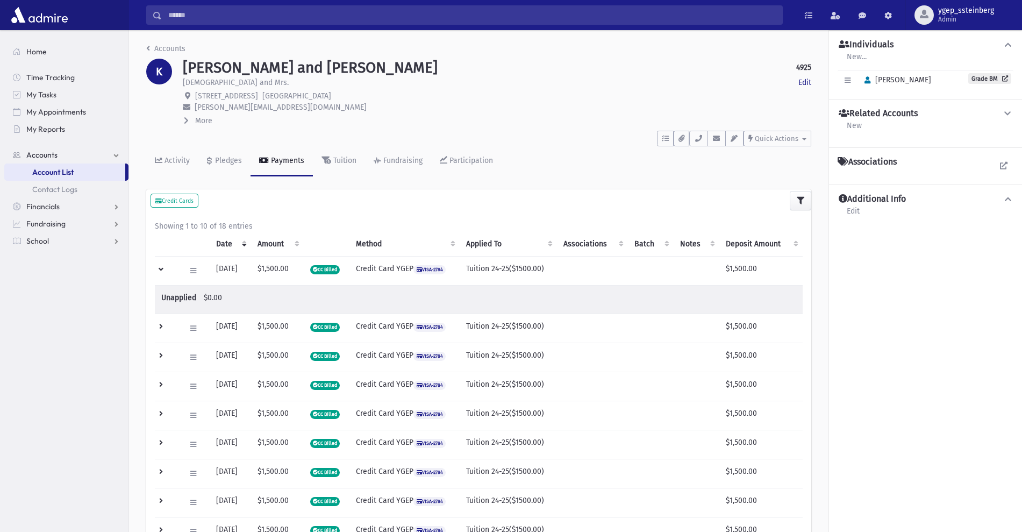
click at [160, 268] on td at bounding box center [167, 270] width 24 height 29
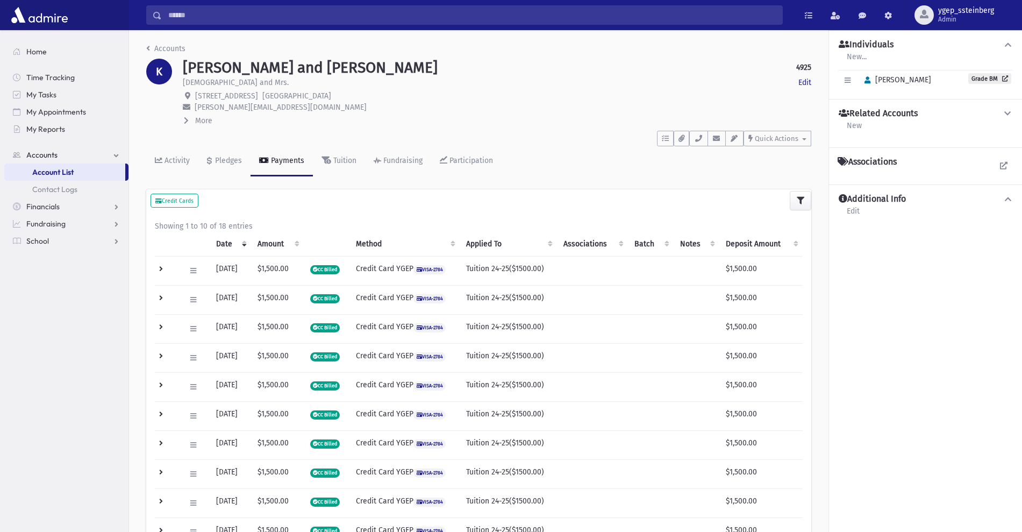
click at [160, 300] on td at bounding box center [167, 299] width 24 height 29
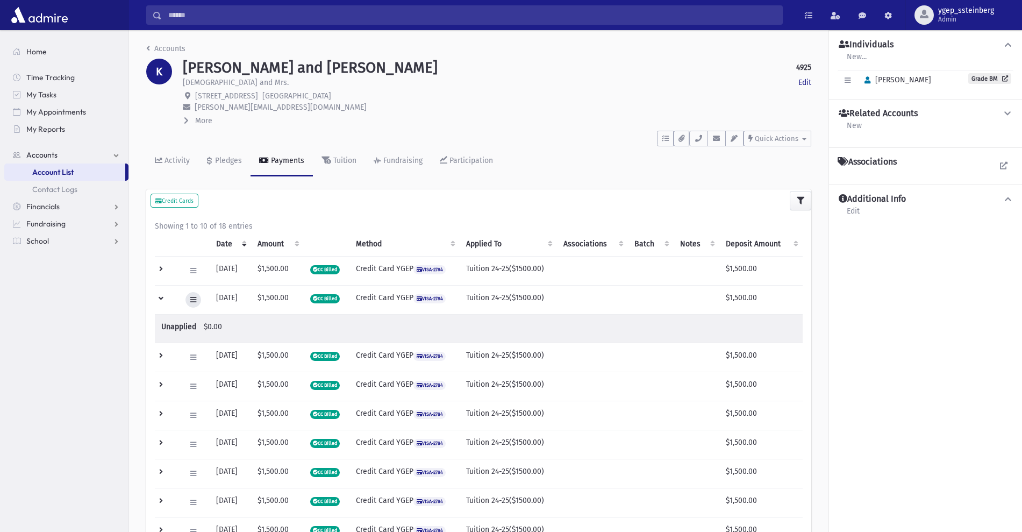
click at [194, 301] on icon at bounding box center [193, 299] width 6 height 7
click at [223, 379] on link "Transaction Logs" at bounding box center [228, 382] width 86 height 20
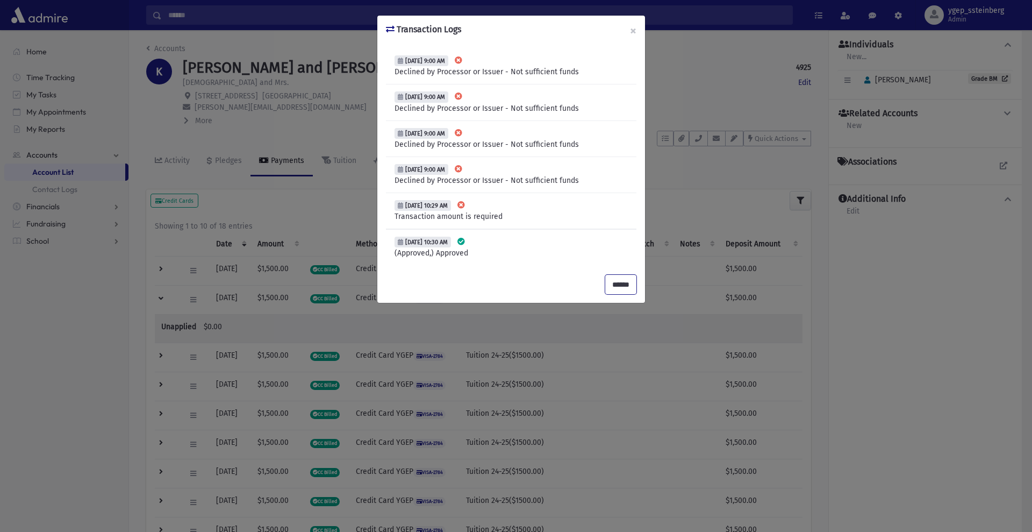
click at [613, 282] on input "******" at bounding box center [621, 284] width 31 height 19
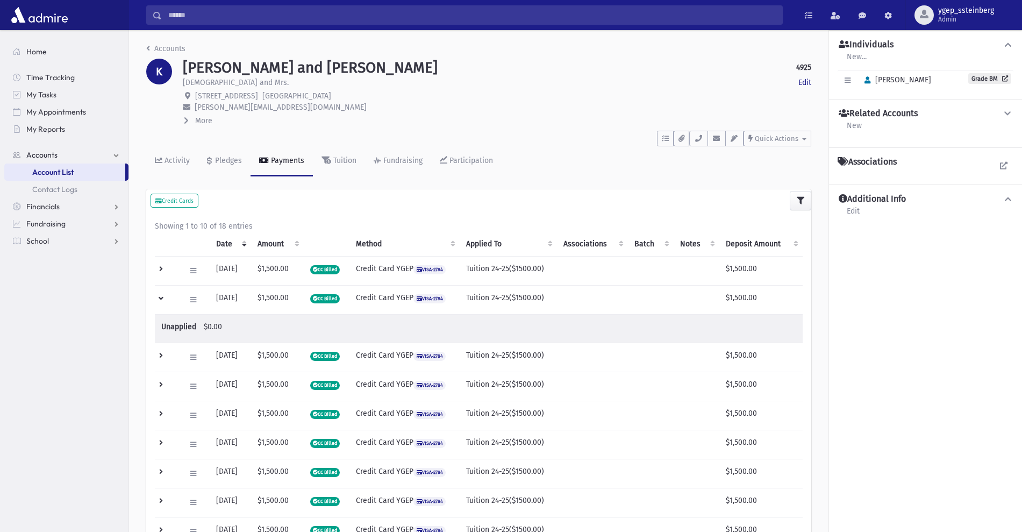
click at [160, 298] on td at bounding box center [167, 299] width 24 height 29
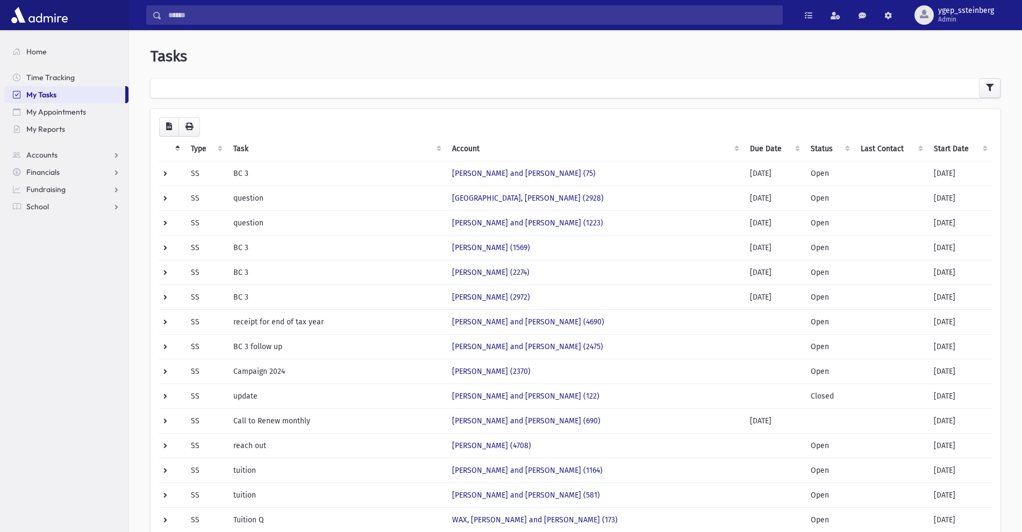
click at [951, 145] on th "Start Date" at bounding box center [960, 149] width 65 height 25
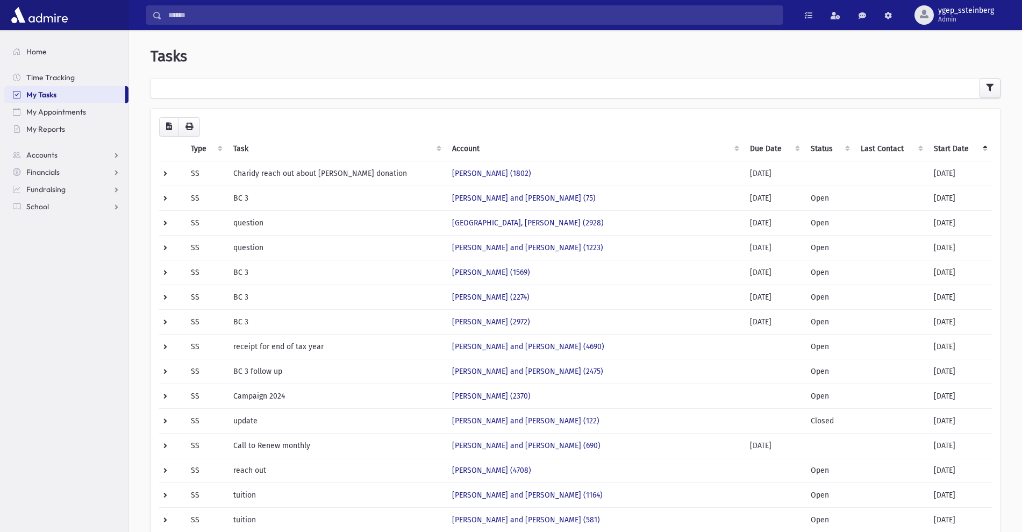
click at [951, 145] on th "Start Date" at bounding box center [960, 149] width 65 height 25
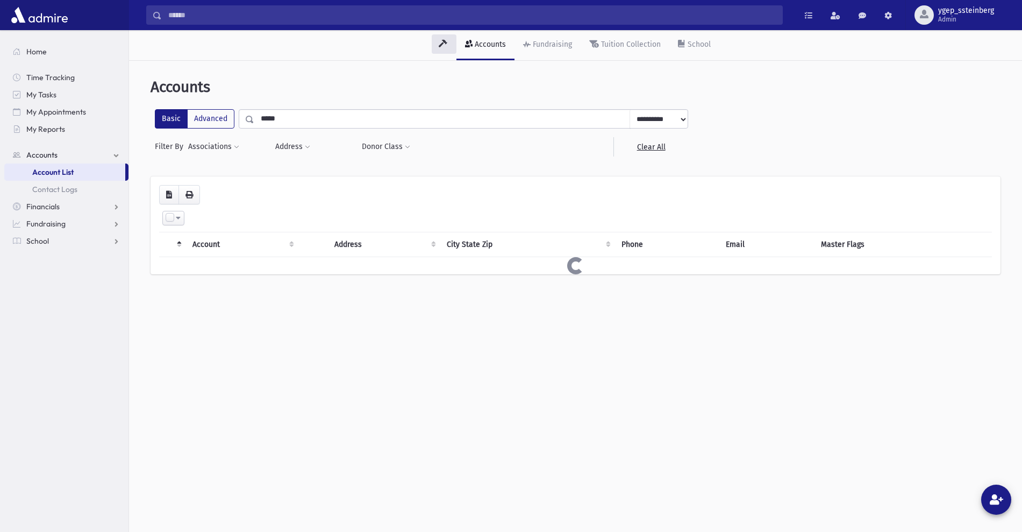
drag, startPoint x: 283, startPoint y: 120, endPoint x: 242, endPoint y: 120, distance: 40.9
click at [242, 120] on div "**********" at bounding box center [464, 118] width 450 height 19
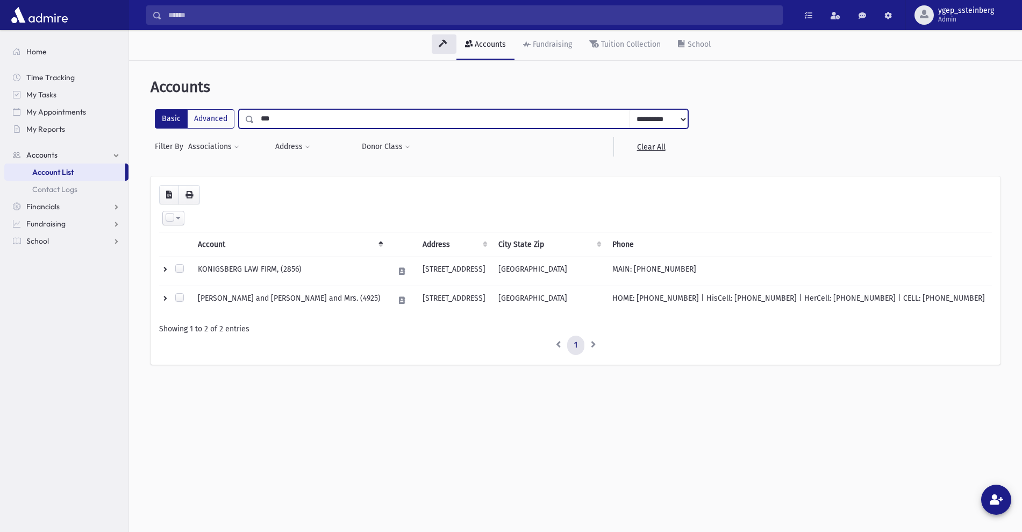
type input "***"
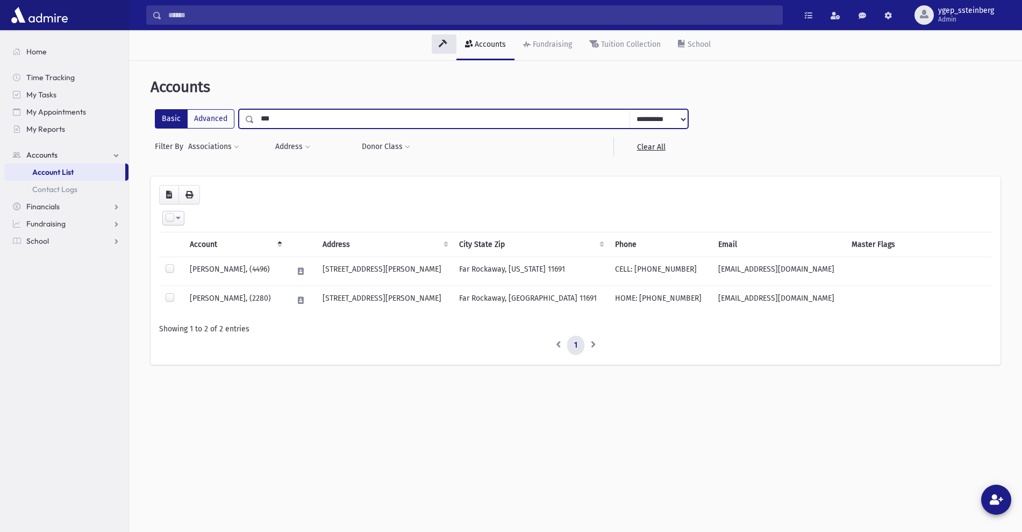
click at [279, 115] on input "***" at bounding box center [442, 118] width 376 height 19
type input "*"
type input "*****"
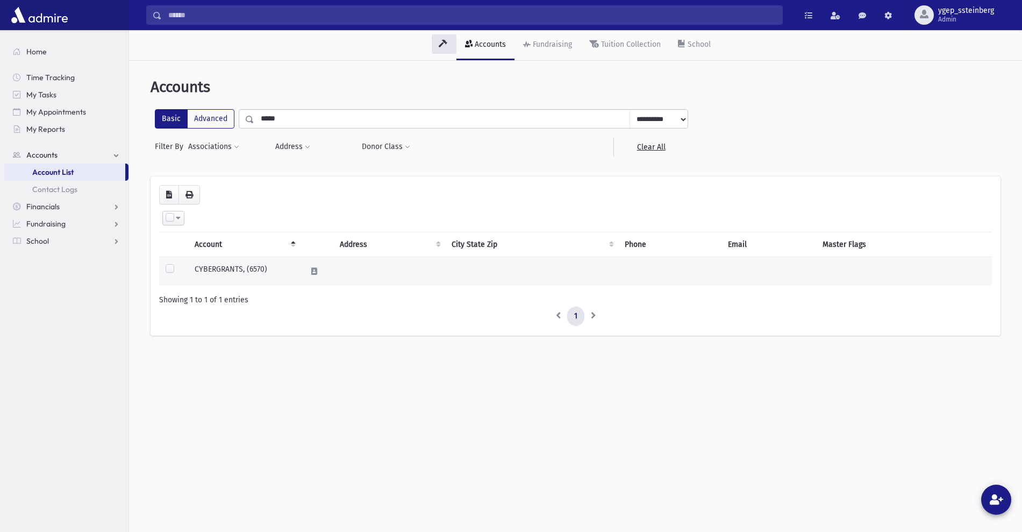
click at [239, 272] on td "CYBERGRANTS, (6570)" at bounding box center [244, 271] width 112 height 29
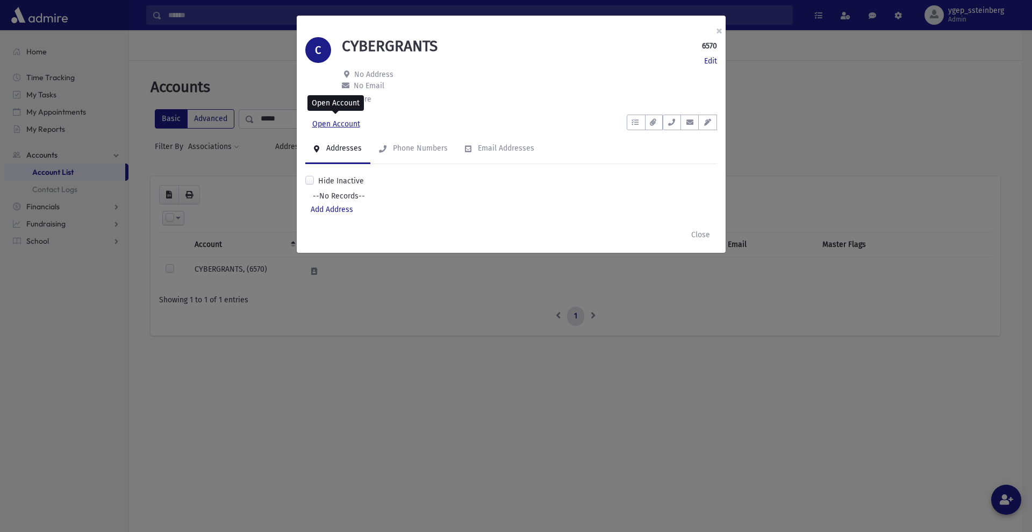
click at [350, 127] on link "Open Account" at bounding box center [336, 124] width 62 height 19
